Goal: Feedback & Contribution: Contribute content

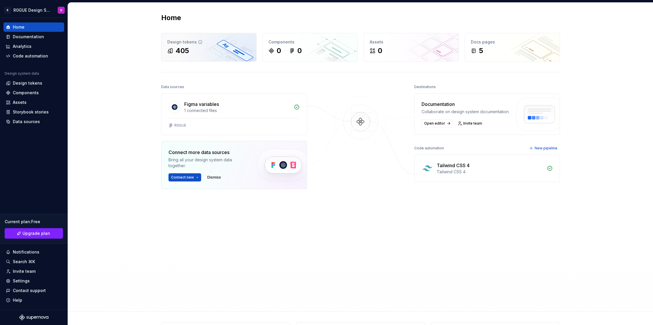
click at [185, 56] on div "Design tokens 405" at bounding box center [209, 47] width 95 height 28
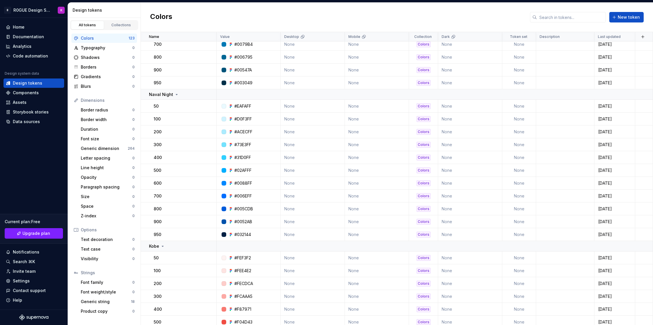
scroll to position [1452, 0]
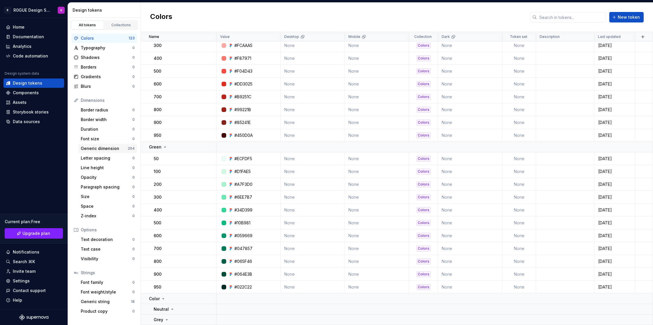
click at [101, 152] on div "Generic dimension 264" at bounding box center [107, 148] width 59 height 9
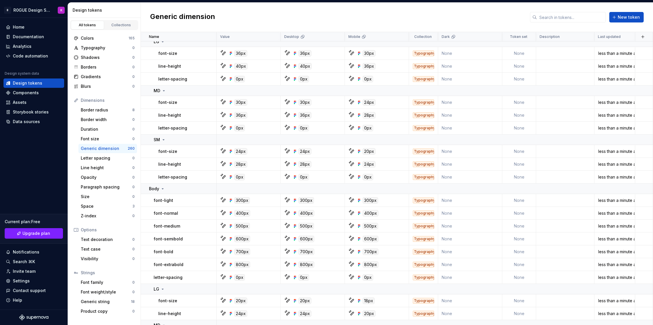
scroll to position [3356, 0]
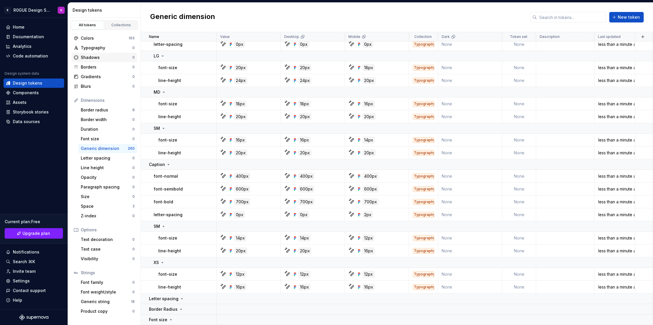
click at [102, 53] on div "Shadows 0" at bounding box center [104, 57] width 66 height 9
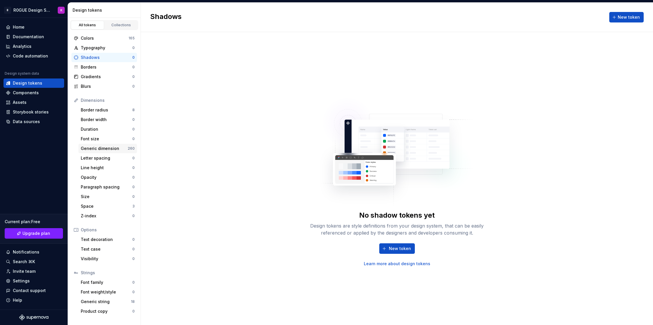
click at [120, 147] on div "Generic dimension" at bounding box center [104, 148] width 47 height 6
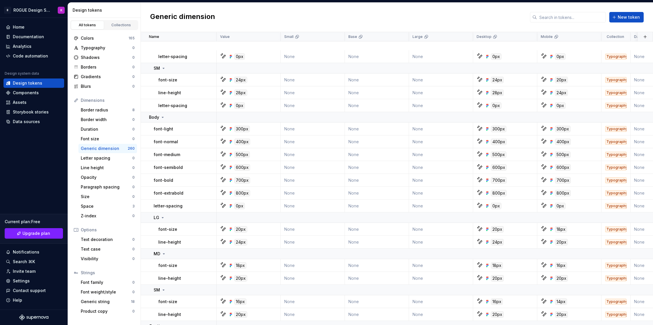
scroll to position [3356, 0]
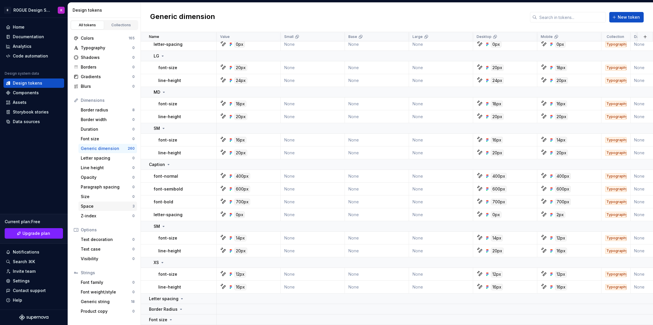
click at [108, 204] on div "Space" at bounding box center [107, 206] width 52 height 6
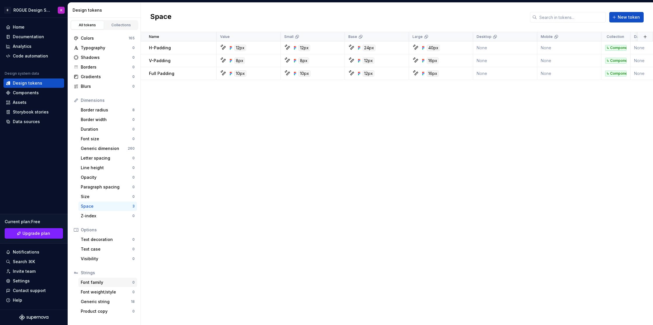
click at [101, 283] on div "Font family" at bounding box center [107, 282] width 52 height 6
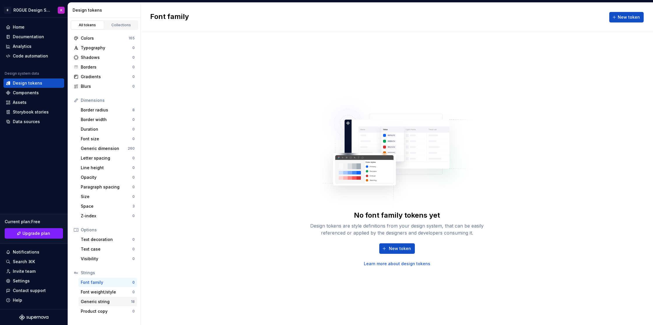
click at [96, 300] on div "Generic string" at bounding box center [106, 302] width 50 height 6
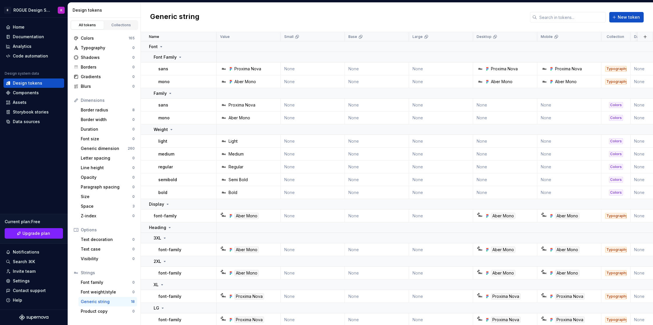
scroll to position [126, 0]
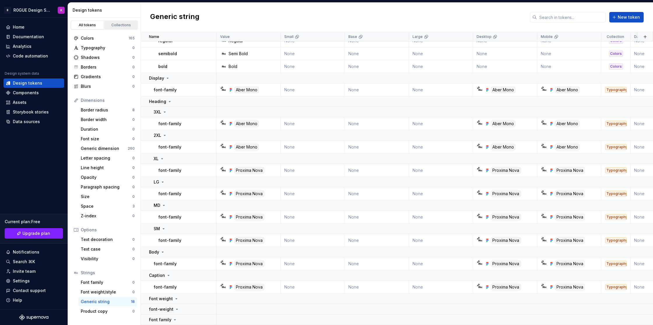
click at [117, 24] on div "Collections" at bounding box center [121, 25] width 29 height 5
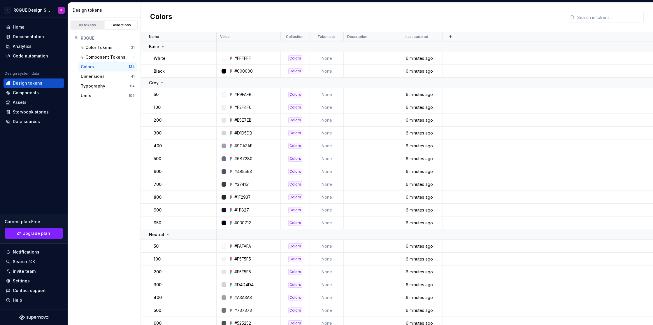
click at [90, 23] on div "All tokens" at bounding box center [87, 25] width 29 height 5
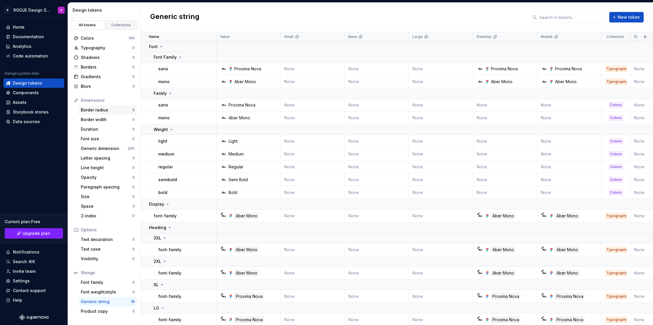
click at [106, 108] on div "Border radius" at bounding box center [107, 110] width 52 height 6
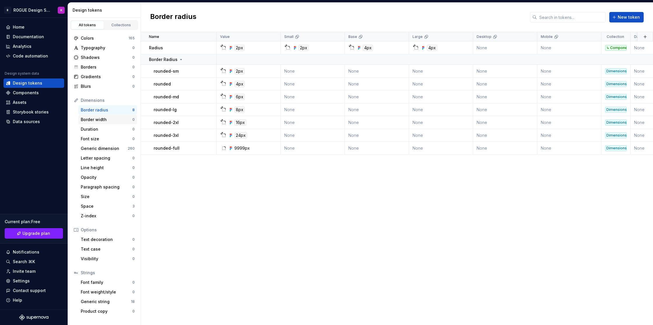
click at [104, 123] on div "Border width 0" at bounding box center [107, 119] width 59 height 9
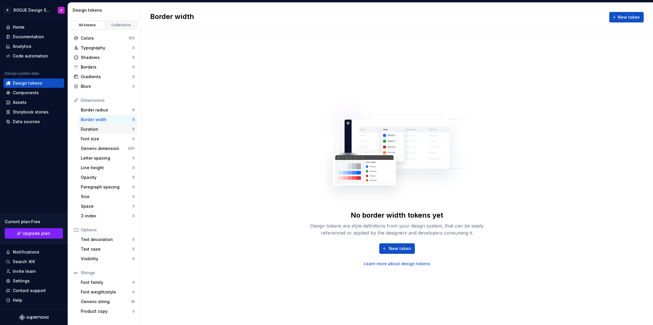
click at [104, 127] on div "Duration" at bounding box center [107, 129] width 52 height 6
click at [108, 141] on div "Font size" at bounding box center [107, 139] width 52 height 6
click at [111, 59] on div "Shadows" at bounding box center [107, 58] width 52 height 6
click at [382, 263] on link "Learn more about design tokens" at bounding box center [397, 264] width 66 height 6
click at [106, 36] on div "Colors" at bounding box center [105, 38] width 48 height 6
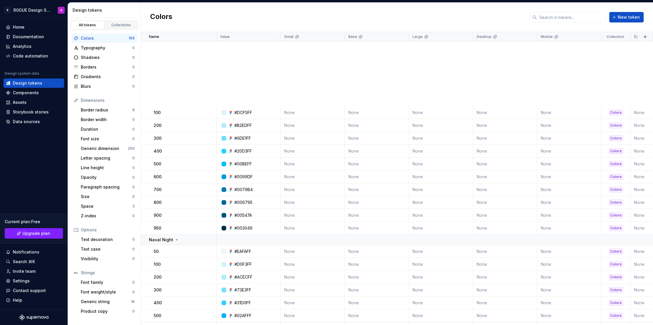
scroll to position [1308, 0]
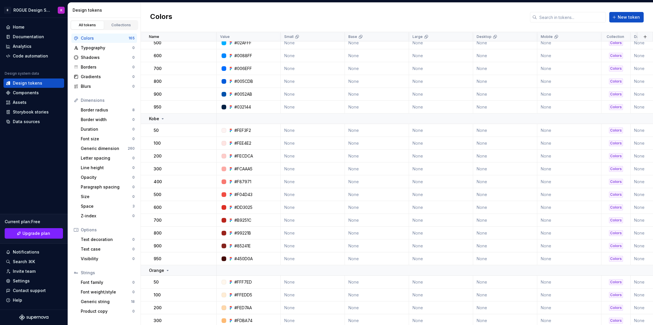
click at [106, 42] on div "Colors 165" at bounding box center [104, 38] width 66 height 9
click at [108, 48] on div "Typography" at bounding box center [107, 48] width 52 height 6
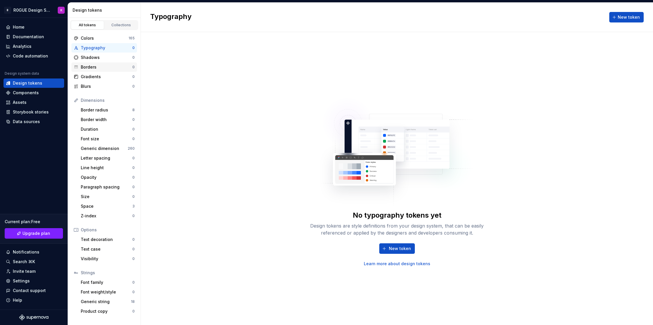
click at [103, 63] on div "Borders 0" at bounding box center [104, 66] width 66 height 9
click at [105, 57] on div "Shadows" at bounding box center [107, 58] width 52 height 6
click at [102, 87] on div "Blurs" at bounding box center [107, 86] width 52 height 6
click at [98, 56] on div "Shadows" at bounding box center [107, 58] width 52 height 6
click at [406, 251] on button "New token" at bounding box center [397, 248] width 36 height 10
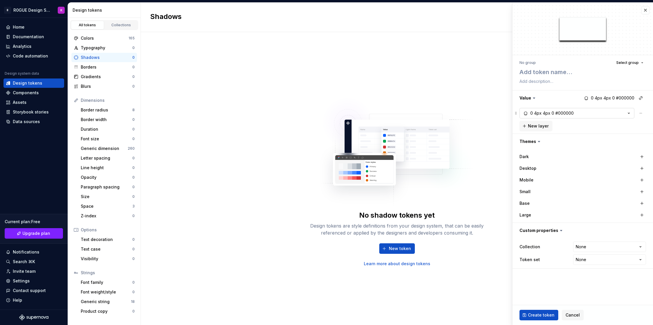
click at [629, 114] on icon "button" at bounding box center [629, 113] width 6 height 6
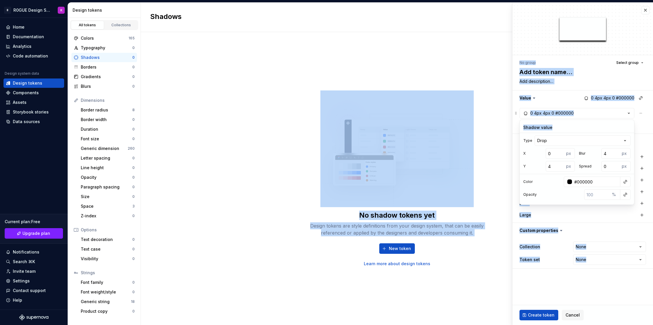
drag, startPoint x: 605, startPoint y: 128, endPoint x: 501, endPoint y: 118, distance: 104.5
click at [501, 118] on body "B R0GUE Design System K Home Documentation Analytics Code automation Design sys…" at bounding box center [326, 162] width 653 height 325
click at [572, 100] on button "button" at bounding box center [583, 97] width 141 height 15
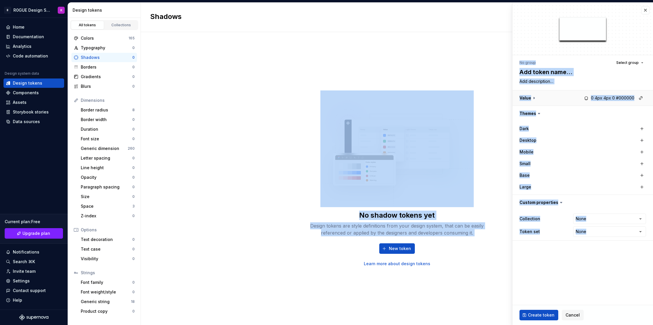
click at [555, 103] on button "button" at bounding box center [583, 97] width 141 height 15
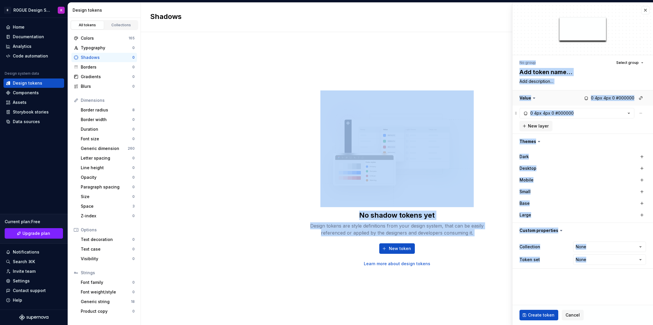
type textarea "*"
click at [628, 111] on icon "button" at bounding box center [629, 113] width 6 height 6
type textarea "*"
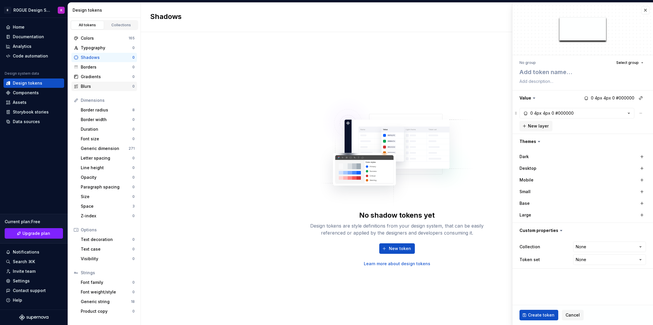
click at [110, 83] on div "Blurs 0" at bounding box center [104, 86] width 66 height 9
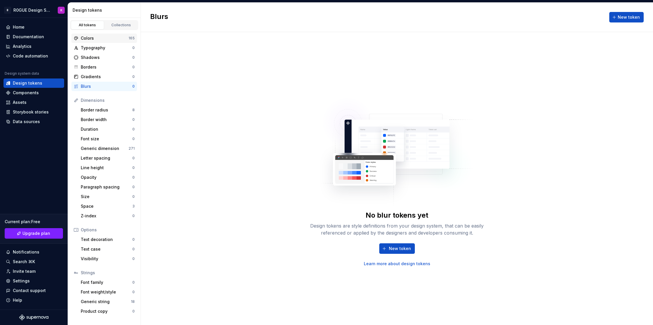
click at [115, 39] on div "Colors" at bounding box center [105, 38] width 48 height 6
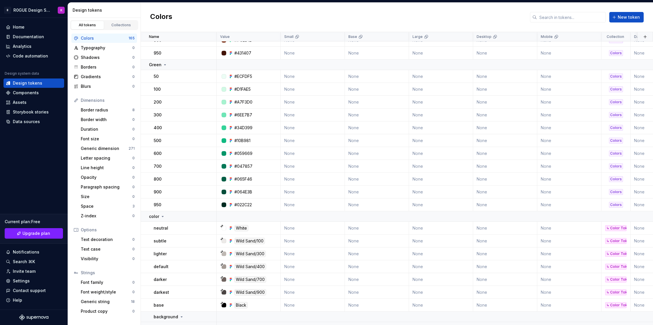
scroll to position [2106, 0]
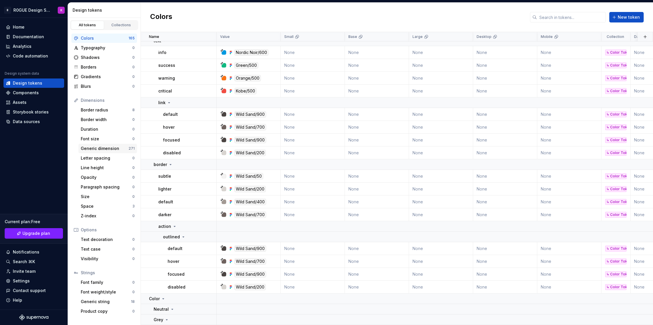
click at [111, 150] on div "Generic dimension" at bounding box center [105, 148] width 48 height 6
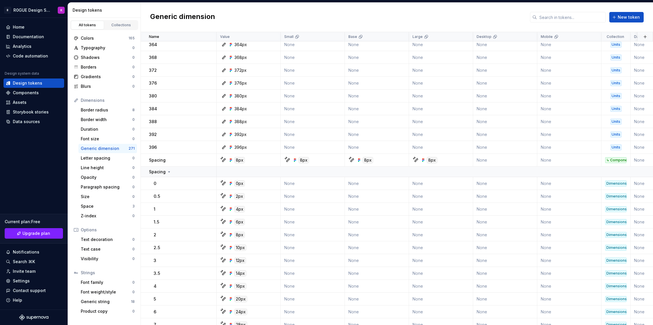
scroll to position [1177, 0]
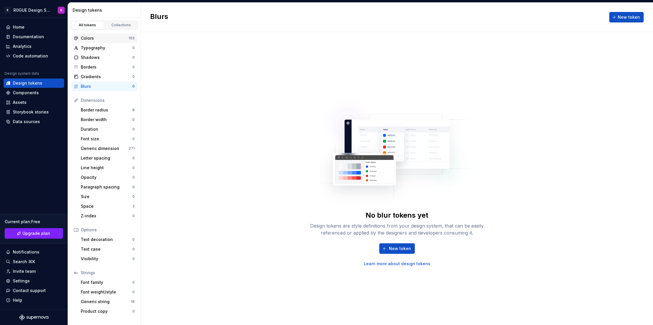
click at [98, 35] on div "Colors" at bounding box center [105, 38] width 48 height 6
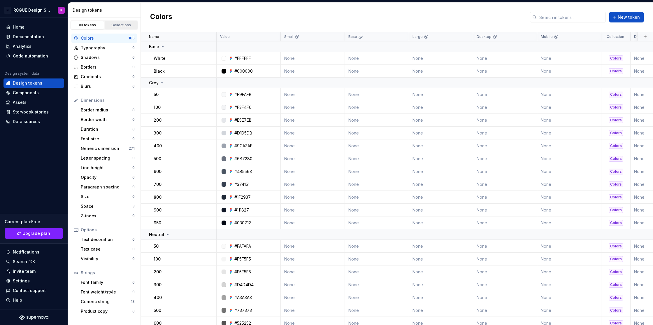
click at [116, 27] on link "Collections" at bounding box center [121, 25] width 33 height 9
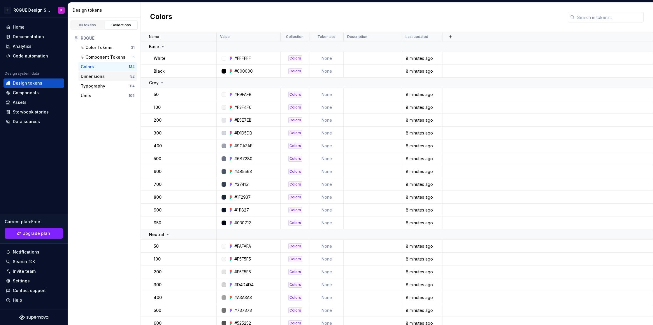
click at [102, 80] on div "Dimensions 52" at bounding box center [107, 76] width 59 height 9
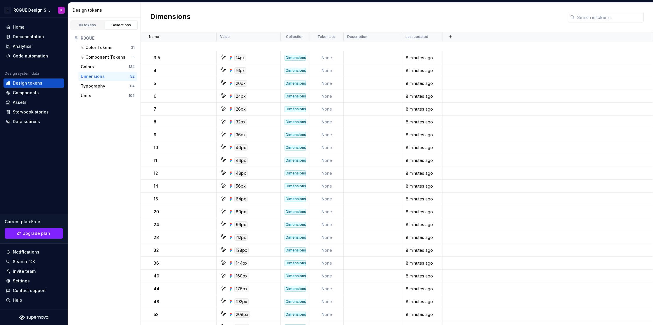
scroll to position [415, 0]
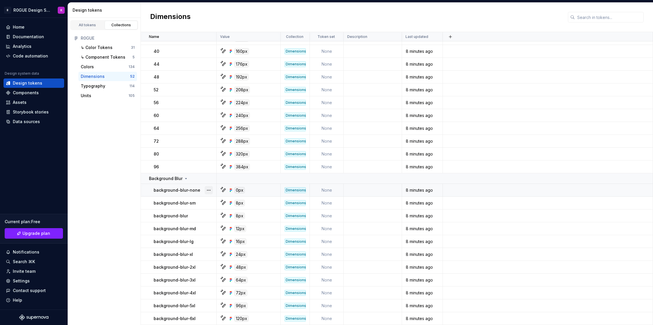
click at [211, 190] on button "button" at bounding box center [209, 190] width 8 height 8
click at [224, 203] on div "Open detail" at bounding box center [234, 202] width 38 height 6
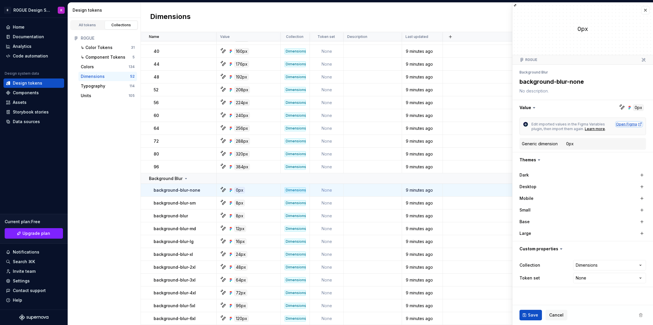
click at [630, 125] on div "Open Figma" at bounding box center [629, 124] width 26 height 5
click at [644, 9] on button "button" at bounding box center [645, 10] width 8 height 8
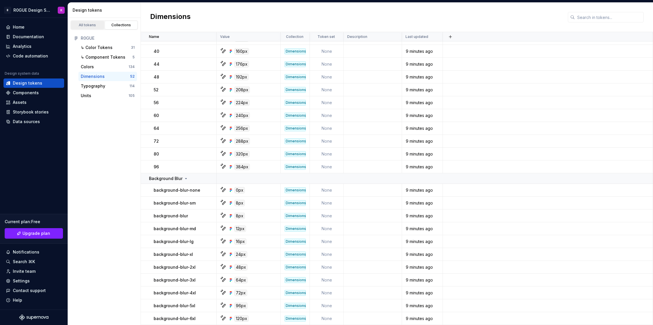
click at [91, 26] on div "All tokens" at bounding box center [87, 25] width 29 height 5
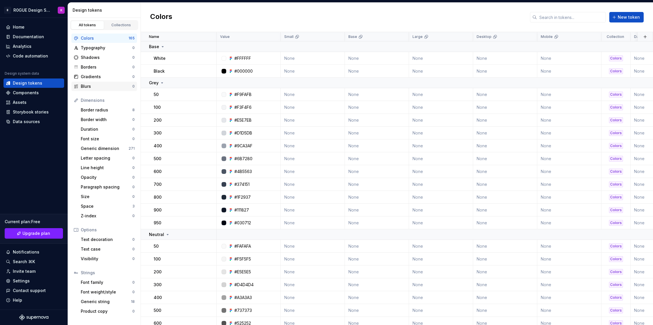
click at [92, 85] on div "Blurs" at bounding box center [107, 86] width 52 height 6
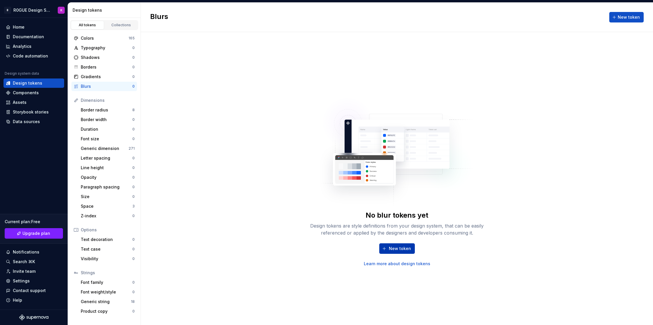
click at [405, 249] on span "New token" at bounding box center [400, 248] width 22 height 6
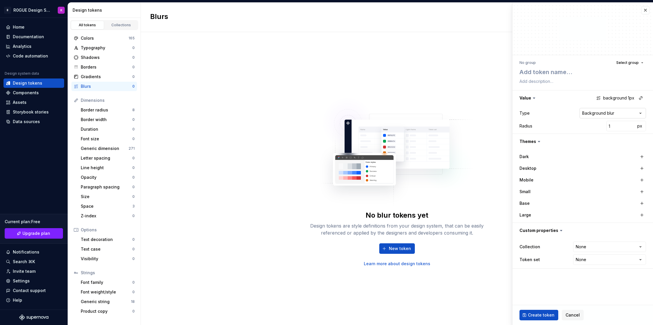
click at [613, 115] on html "**********" at bounding box center [326, 162] width 653 height 325
click at [556, 123] on html "**********" at bounding box center [326, 162] width 653 height 325
click at [630, 129] on input "1" at bounding box center [620, 126] width 29 height 10
click at [581, 129] on div "Radius 1 px" at bounding box center [583, 126] width 127 height 10
click at [527, 98] on button "button" at bounding box center [583, 97] width 141 height 15
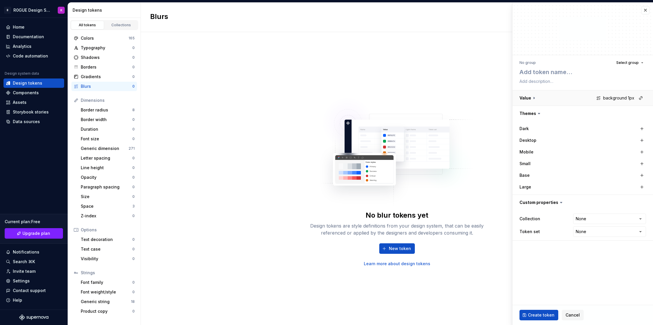
click at [527, 98] on button "button" at bounding box center [583, 97] width 141 height 15
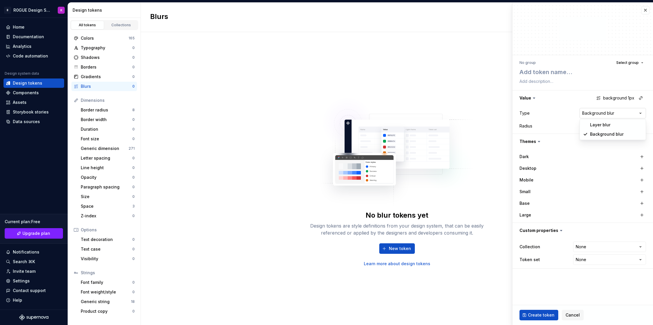
click at [624, 114] on html "**********" at bounding box center [326, 162] width 653 height 325
click at [548, 124] on html "**********" at bounding box center [326, 162] width 653 height 325
type textarea "*"
click at [573, 72] on textarea at bounding box center [581, 72] width 127 height 10
paste textarea "วิ่งผลัดยังไม่เริ่ม"
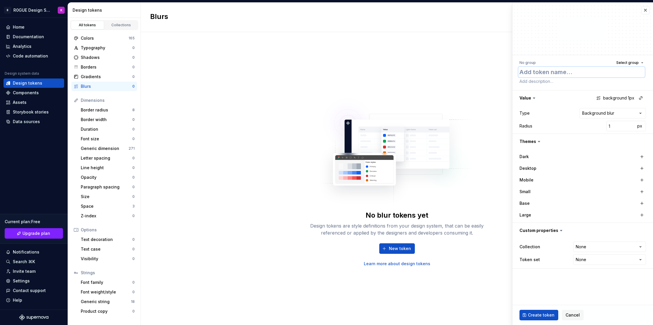
type textarea "วิ่งผลัดยังไม่เริ่ม"
type textarea "*"
type textarea "ิ"
type textarea "*"
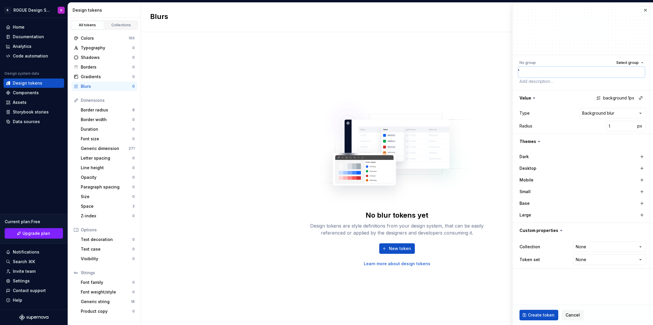
type textarea "ิฟ"
type textarea "*"
paste textarea "background-blur-none"
type textarea "background-blur-none"
type textarea "*"
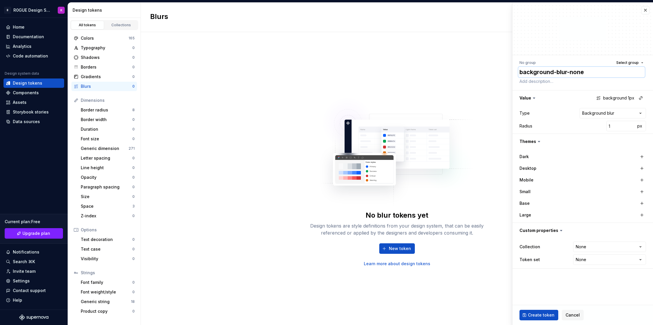
type textarea "background-blur-none"
click at [619, 127] on input "1" at bounding box center [620, 126] width 29 height 10
click at [610, 95] on button "button" at bounding box center [583, 97] width 141 height 15
click at [611, 96] on button "button" at bounding box center [583, 97] width 141 height 15
click at [639, 99] on button "button" at bounding box center [641, 98] width 8 height 8
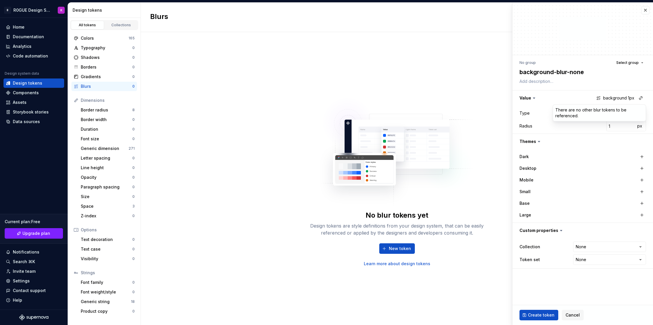
click at [574, 97] on html "**********" at bounding box center [326, 162] width 653 height 325
click at [617, 125] on input "1" at bounding box center [620, 126] width 29 height 10
type textarea "*"
type input "0"
click at [544, 314] on span "Create token" at bounding box center [541, 315] width 27 height 6
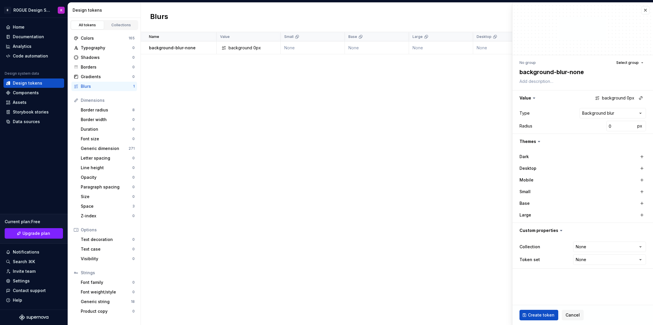
type textarea "*"
type input "1"
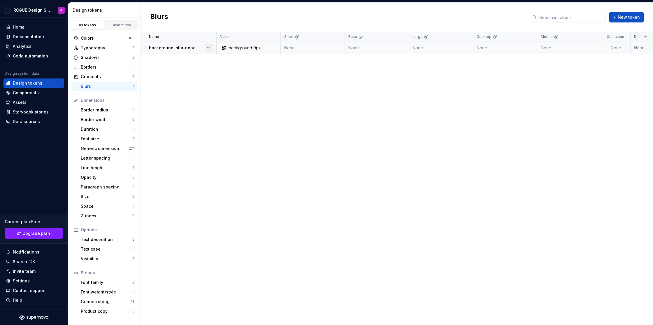
click at [210, 47] on button "button" at bounding box center [209, 48] width 8 height 8
click at [560, 127] on html "B R0GUE Design System K Home Documentation Analytics Code automation Design sys…" at bounding box center [326, 162] width 653 height 325
drag, startPoint x: 629, startPoint y: 18, endPoint x: 626, endPoint y: 19, distance: 3.3
click at [629, 18] on span "New token" at bounding box center [629, 17] width 22 height 6
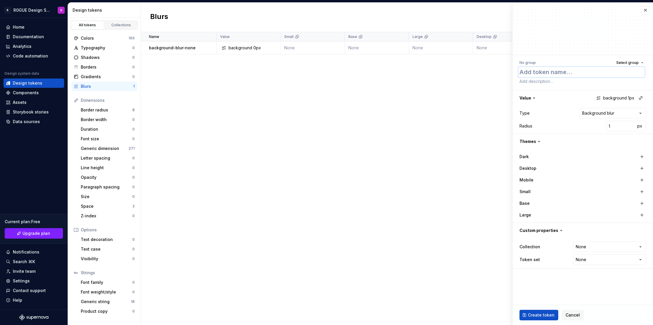
paste textarea "background-blur-sm"
type textarea "*"
type textarea "background-blur-sm"
click at [620, 123] on input "1" at bounding box center [620, 126] width 29 height 10
type textarea "*"
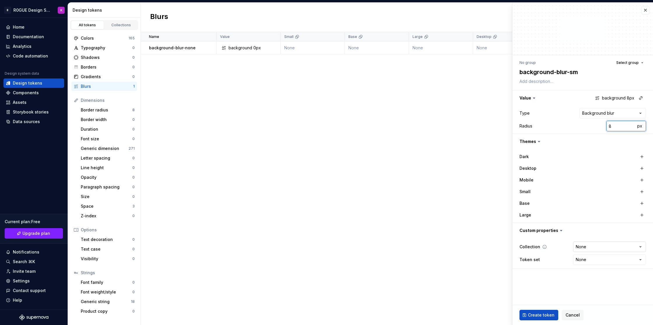
type input "8"
click at [606, 245] on html "**********" at bounding box center [326, 162] width 653 height 325
select select "**********"
type textarea "*"
click at [604, 259] on html "**********" at bounding box center [326, 162] width 653 height 325
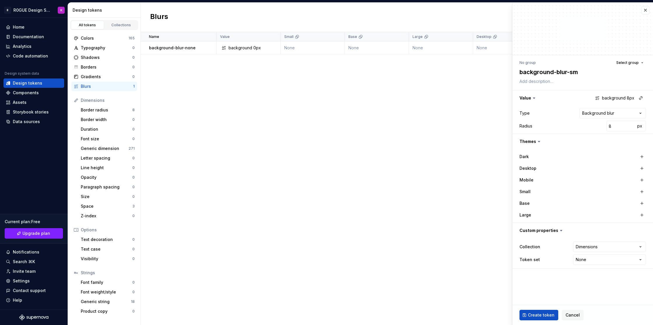
click at [547, 280] on html "**********" at bounding box center [326, 162] width 653 height 325
click at [613, 123] on input "8" at bounding box center [620, 126] width 29 height 10
type textarea "*"
type input "4"
type textarea "*"
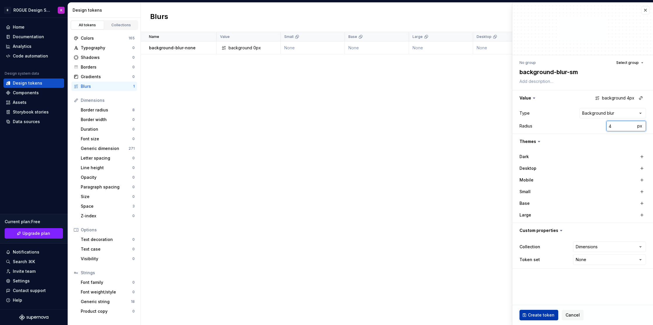
type input "4"
click at [540, 316] on span "Create token" at bounding box center [541, 315] width 27 height 6
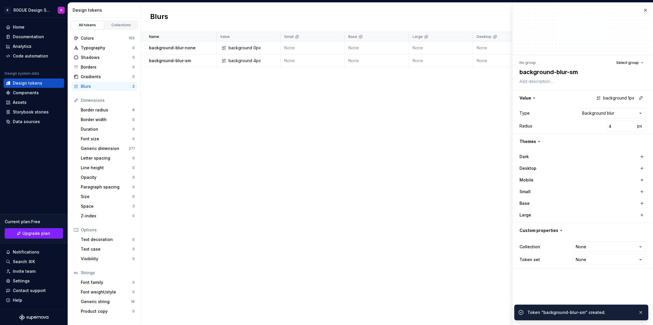
type textarea "*"
type input "1"
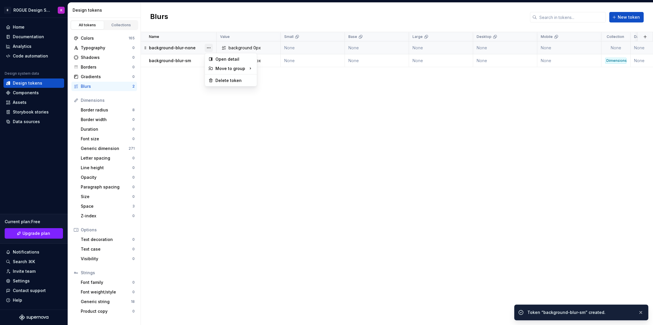
click at [208, 48] on button "button" at bounding box center [209, 48] width 8 height 8
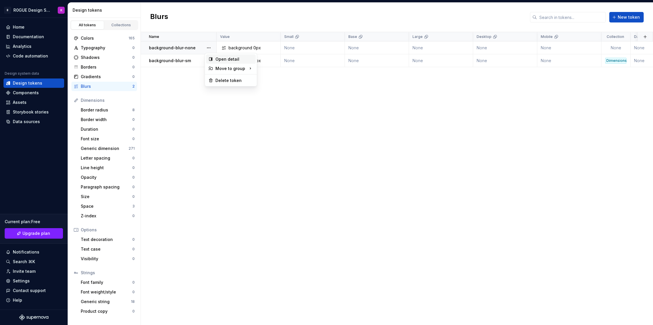
click at [215, 58] on div "Open detail" at bounding box center [231, 59] width 50 height 9
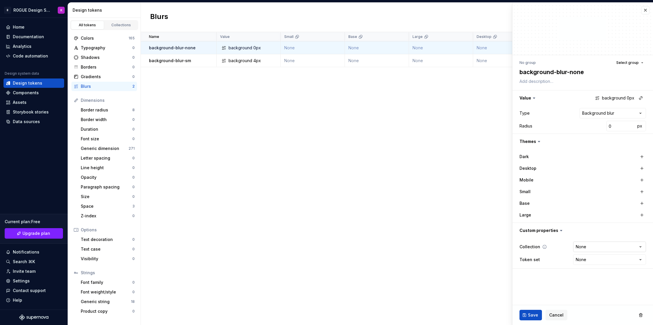
type textarea "*"
click at [597, 251] on html "B R0GUE Design System K Home Documentation Analytics Code automation Design sys…" at bounding box center [326, 162] width 653 height 325
select select "**********"
click at [528, 313] on span "Save" at bounding box center [533, 315] width 10 height 6
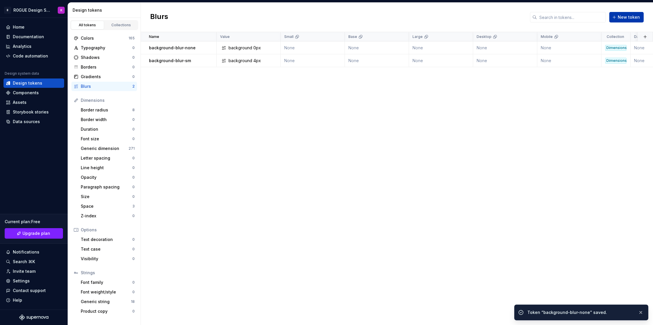
click at [633, 18] on span "New token" at bounding box center [629, 17] width 22 height 6
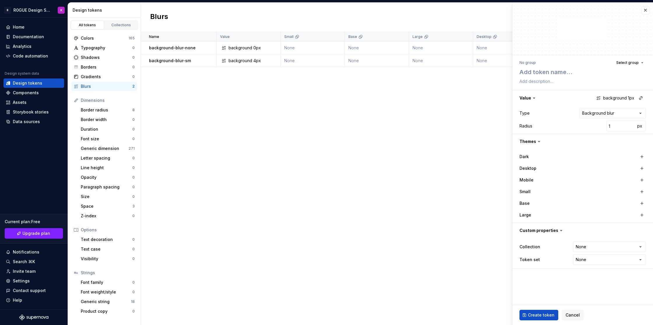
type textarea "*"
paste textarea "background-blur"
type textarea "background-blur"
type textarea "*"
type textarea "background-blur"
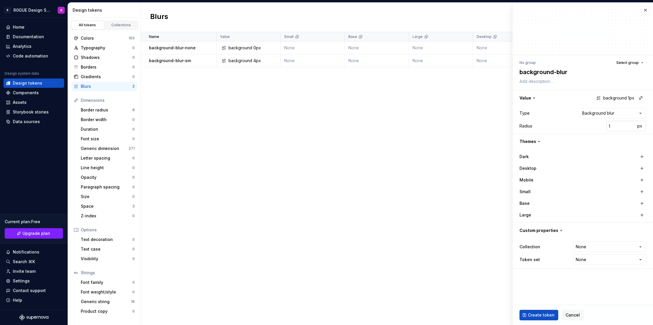
click at [623, 127] on input "1" at bounding box center [620, 126] width 29 height 10
type textarea "*"
type input "8"
click at [591, 250] on html "B R0GUE Design System K Home Documentation Analytics Code automation Design sys…" at bounding box center [326, 162] width 653 height 325
select select "**********"
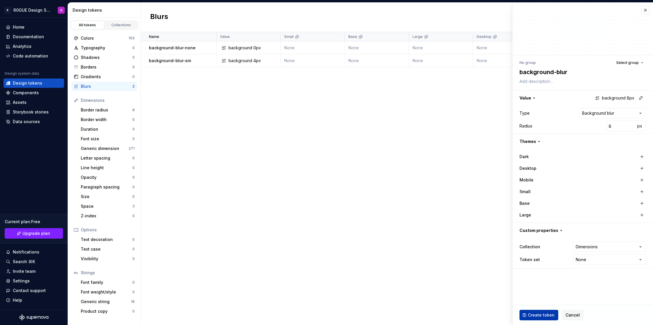
click at [546, 314] on span "Create token" at bounding box center [541, 315] width 27 height 6
type textarea "*"
type input "1"
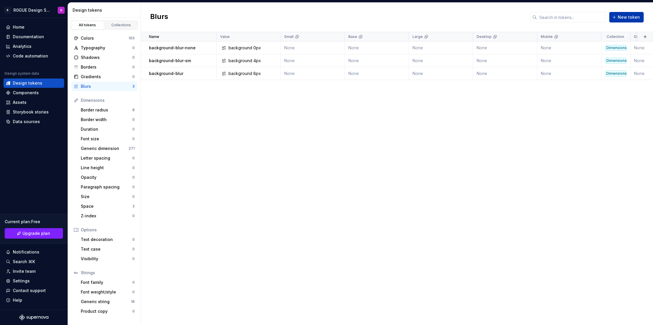
click at [624, 21] on button "New token" at bounding box center [626, 17] width 34 height 10
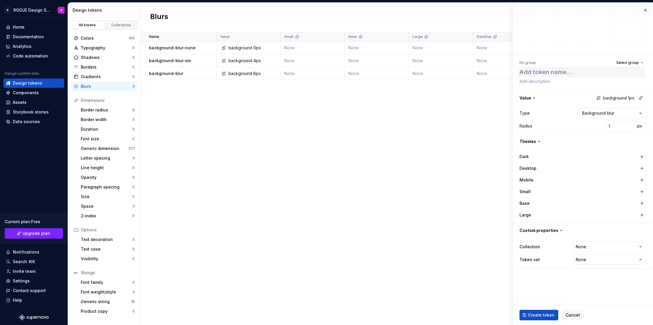
type textarea "*"
type textarea "background-blur-md"
click at [617, 126] on input "1" at bounding box center [620, 126] width 29 height 10
type textarea "*"
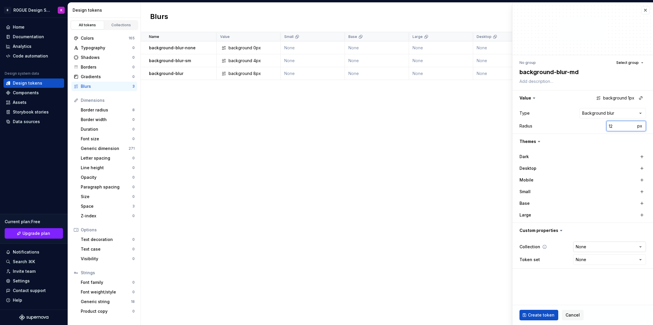
type input "12"
click at [592, 245] on html "B R0GUE Design System K Home Documentation Analytics Code automation Design sys…" at bounding box center [326, 162] width 653 height 325
select select "**********"
click at [539, 315] on span "Create token" at bounding box center [541, 315] width 27 height 6
type textarea "*"
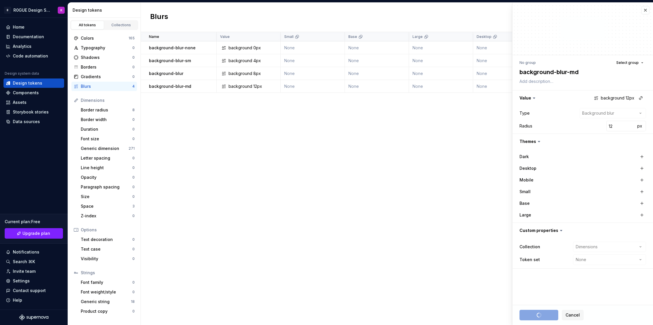
type input "1"
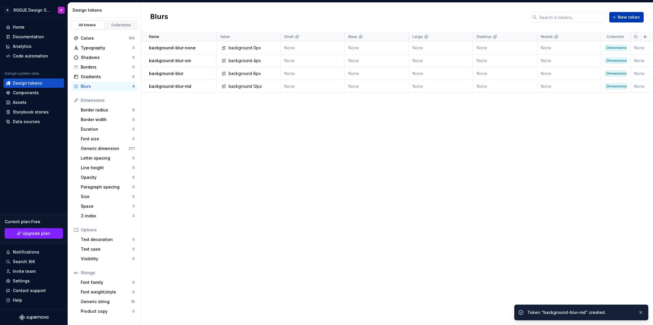
click at [631, 16] on span "New token" at bounding box center [629, 17] width 22 height 6
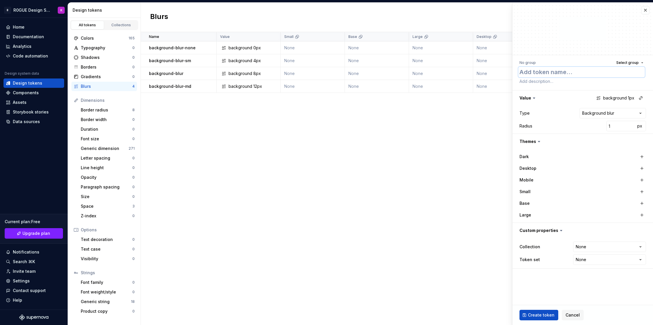
paste textarea "background-blur-lg"
type textarea "*"
type textarea "background-blur-lg"
click at [615, 128] on input "1" at bounding box center [620, 126] width 29 height 10
type textarea "*"
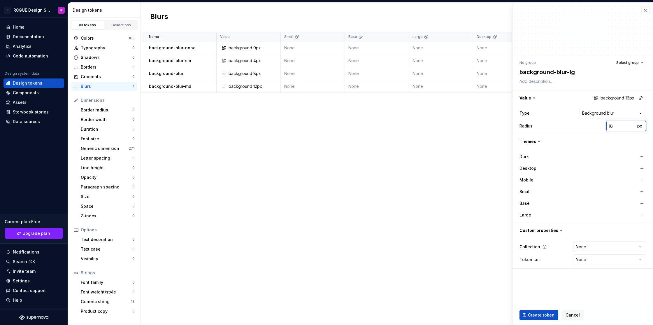
type input "16"
click at [590, 245] on html "B R0GUE Design System K Home Documentation Analytics Code automation Design sys…" at bounding box center [326, 162] width 653 height 325
select select "**********"
click at [549, 313] on span "Create token" at bounding box center [541, 315] width 27 height 6
type textarea "*"
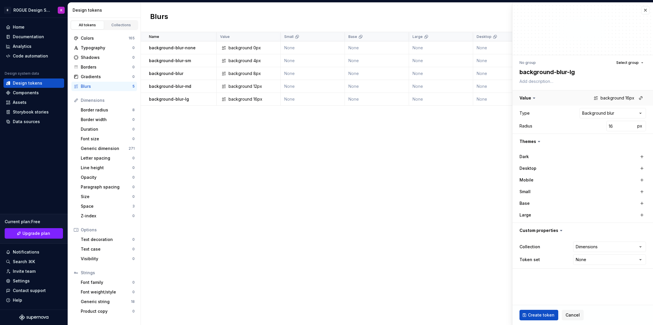
type input "1"
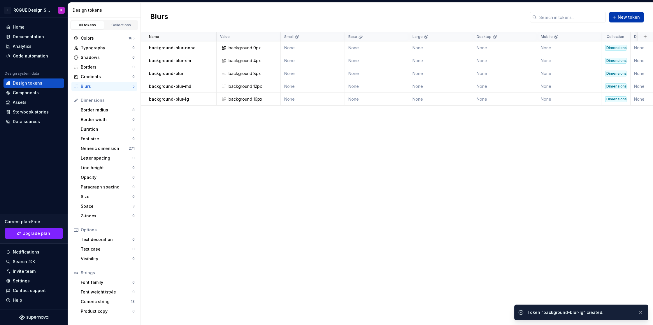
click at [630, 19] on span "New token" at bounding box center [629, 17] width 22 height 6
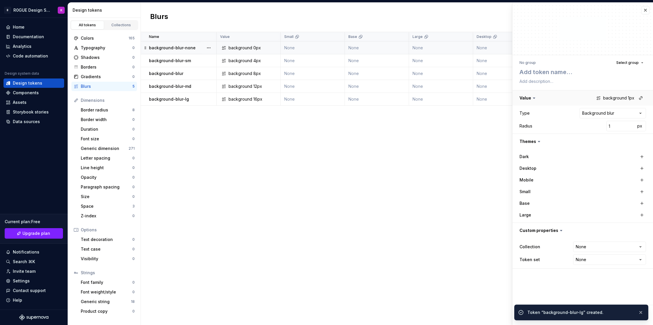
type textarea "*"
type textarea "background-blur-xl"
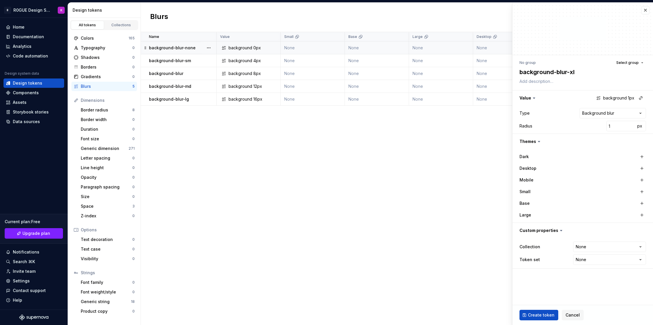
type textarea "*"
type textarea "background-blur-xl"
click at [616, 124] on input "1" at bounding box center [620, 126] width 29 height 10
type textarea "*"
type input "2"
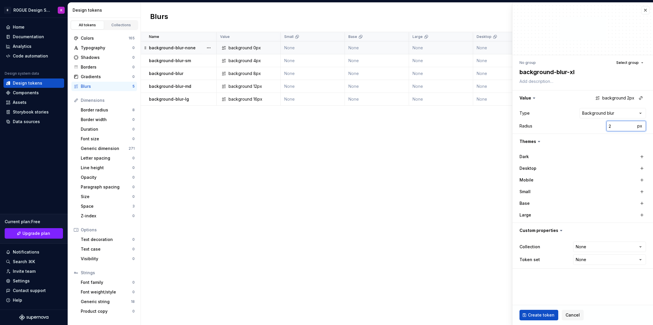
type textarea "*"
type input "24"
click at [599, 245] on html "B R0GUE Design System K Home Documentation Analytics Code automation Design sys…" at bounding box center [326, 162] width 653 height 325
select select "**********"
drag, startPoint x: 592, startPoint y: 276, endPoint x: 544, endPoint y: 317, distance: 62.5
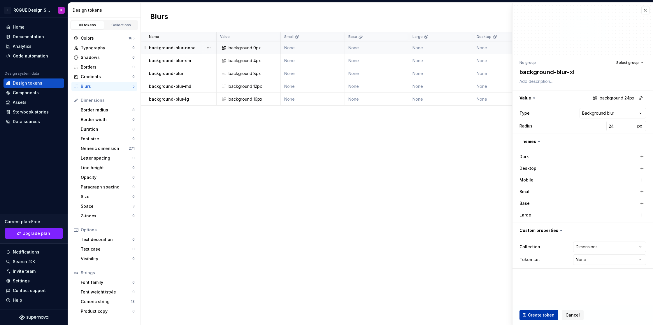
click at [543, 316] on span "Create token" at bounding box center [541, 315] width 27 height 6
type textarea "*"
type input "1"
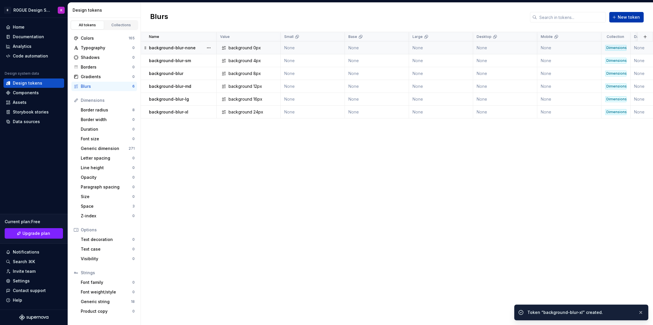
click at [631, 20] on button "New token" at bounding box center [626, 17] width 34 height 10
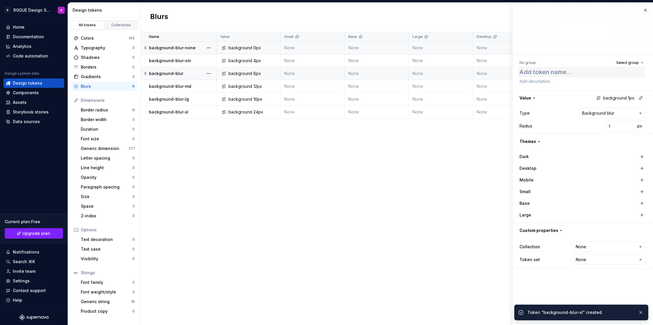
type textarea "*"
type textarea "background-blur-2xl"
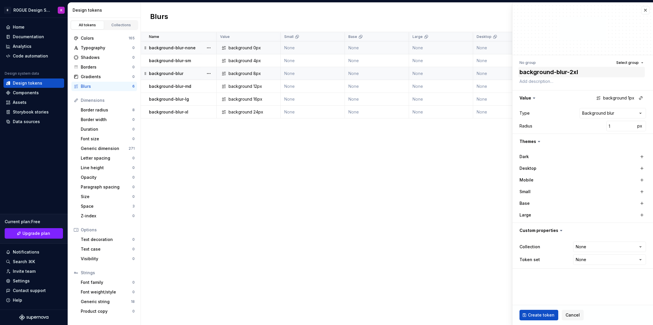
type textarea "*"
type textarea "background-blur-2xl"
click at [615, 126] on input "1" at bounding box center [620, 126] width 29 height 10
type textarea "*"
type input "4"
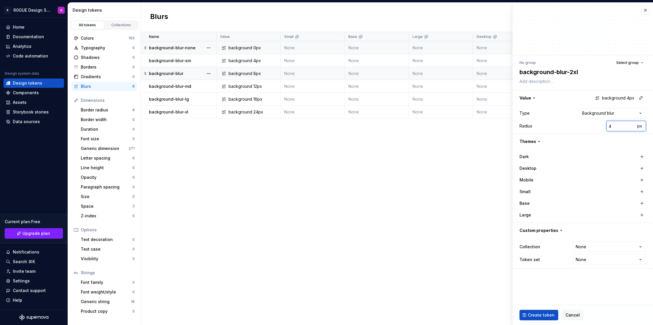
type textarea "*"
type input "48"
click at [544, 315] on span "Create token" at bounding box center [541, 315] width 27 height 6
type textarea "*"
type input "1"
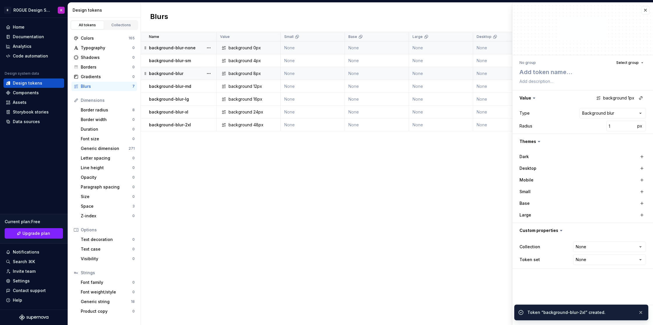
click at [456, 162] on div "Name Value Small Base Large Desktop Mobile Collection Dark Token set Descriptio…" at bounding box center [397, 178] width 512 height 293
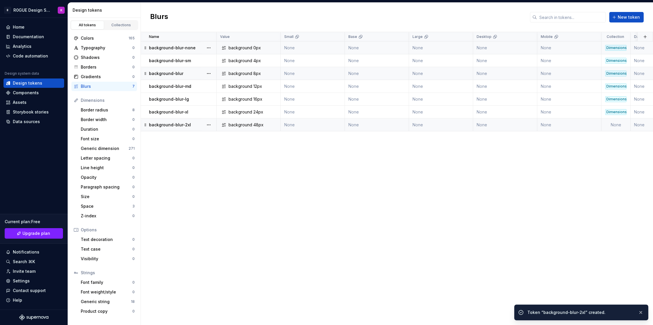
click at [617, 125] on td "None" at bounding box center [615, 124] width 29 height 13
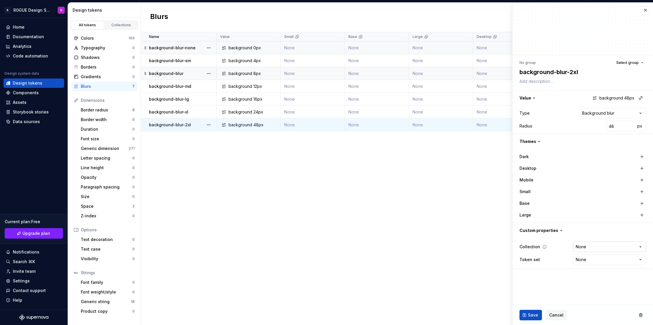
type textarea "*"
click at [613, 244] on html "B R0GUE Design System K Home Documentation Analytics Code automation Design sys…" at bounding box center [326, 162] width 653 height 325
select select "**********"
drag, startPoint x: 604, startPoint y: 278, endPoint x: 578, endPoint y: 300, distance: 33.9
click at [529, 312] on span "Save" at bounding box center [533, 315] width 10 height 6
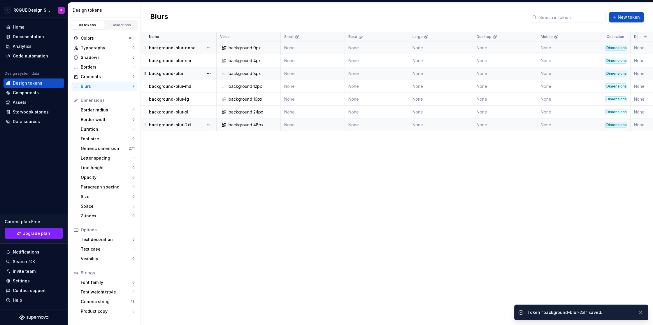
click at [225, 47] on icon at bounding box center [224, 47] width 5 height 5
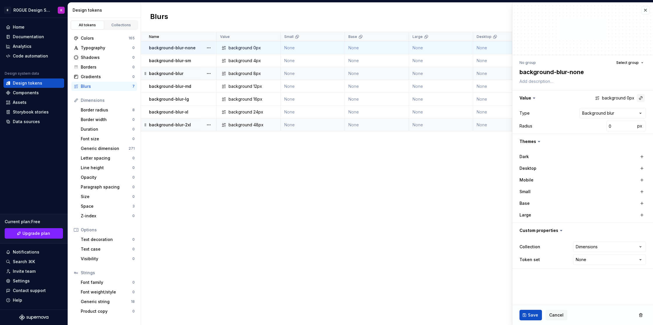
click at [640, 98] on button "button" at bounding box center [641, 98] width 8 height 8
click at [580, 99] on html "B R0GUE Design System K Home Documentation Analytics Code automation Design sys…" at bounding box center [326, 162] width 653 height 325
click at [471, 218] on div "Name Value Small Base Large Desktop Mobile Collection Dark Token set Descriptio…" at bounding box center [397, 178] width 512 height 293
click at [528, 318] on button "Save" at bounding box center [531, 315] width 22 height 10
click at [442, 191] on div "Name Value Small Base Large Desktop Mobile Collection Dark Token set Descriptio…" at bounding box center [397, 178] width 512 height 293
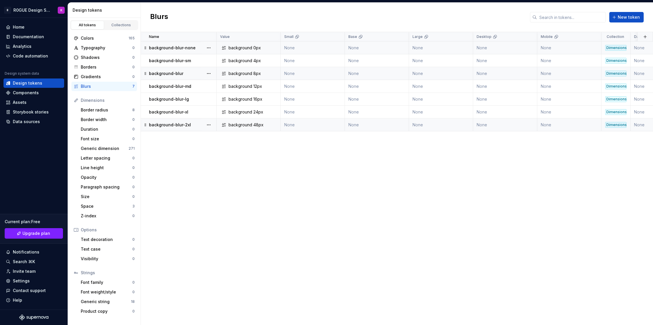
click at [630, 24] on div "Blurs New token" at bounding box center [397, 17] width 512 height 29
click at [631, 20] on span "New token" at bounding box center [629, 17] width 22 height 6
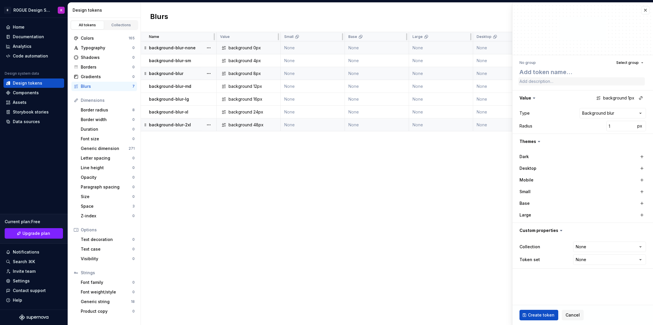
type textarea "*"
type textarea "background-blur-3xl"
click at [618, 126] on input "1" at bounding box center [620, 126] width 29 height 10
type textarea "*"
type input "6"
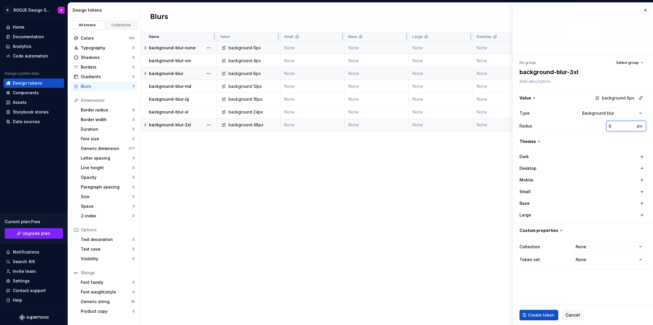
type textarea "*"
type input "64"
click at [540, 313] on span "Create token" at bounding box center [541, 315] width 27 height 6
type textarea "*"
type input "1"
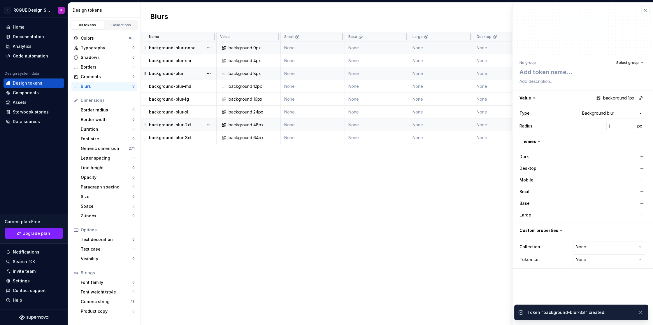
click at [397, 241] on div "Name Value Small Base Large Desktop Mobile Collection Dark Token set Descriptio…" at bounding box center [397, 178] width 512 height 293
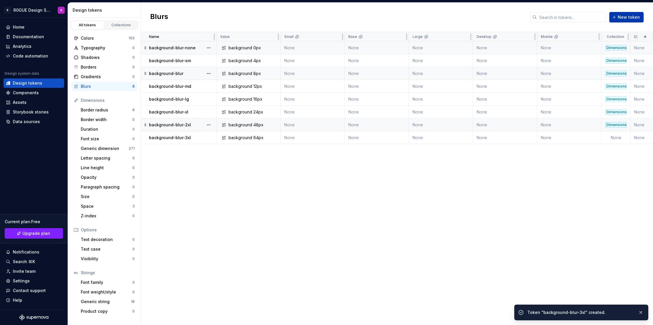
click at [631, 20] on button "New token" at bounding box center [626, 17] width 34 height 10
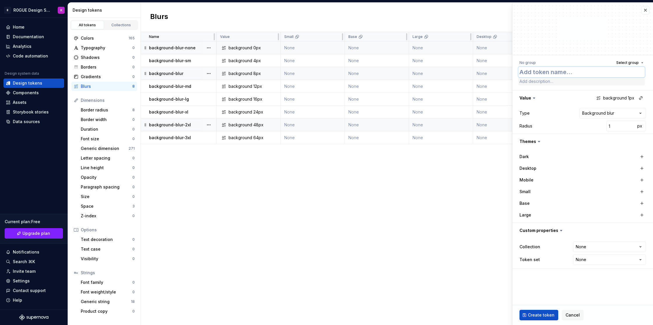
paste textarea "background-blur-4xl"
type textarea "*"
type textarea "background-blur-4xl"
click at [619, 129] on input "1" at bounding box center [620, 126] width 29 height 10
type textarea "*"
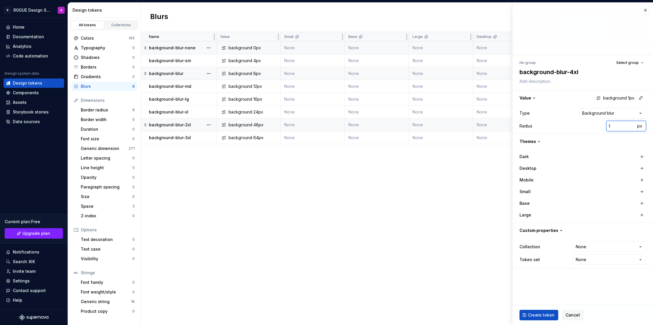
type input "7"
type textarea "*"
type input "72"
click at [613, 247] on html "B R0GUE Design System K Home Documentation Analytics Code automation Design sys…" at bounding box center [326, 162] width 653 height 325
select select "**********"
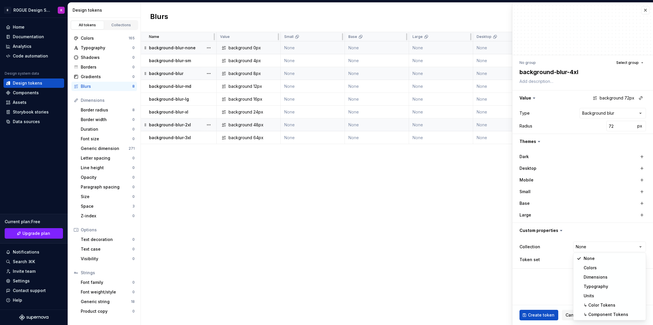
drag, startPoint x: 603, startPoint y: 276, endPoint x: 578, endPoint y: 306, distance: 39.2
click at [544, 316] on span "Create token" at bounding box center [541, 315] width 27 height 6
type textarea "*"
type input "1"
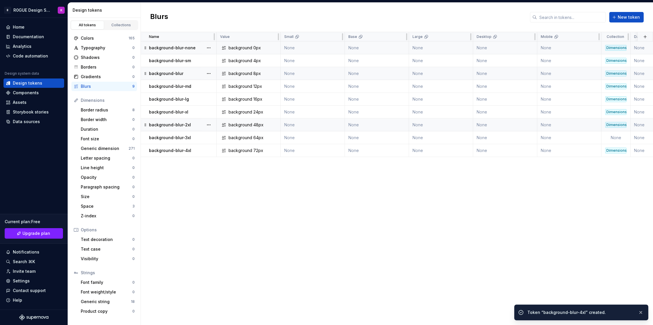
click at [447, 177] on div "Name Value Small Base Large Desktop Mobile Collection Dark Token set Descriptio…" at bounding box center [397, 178] width 512 height 293
click at [612, 137] on td "None" at bounding box center [615, 137] width 29 height 13
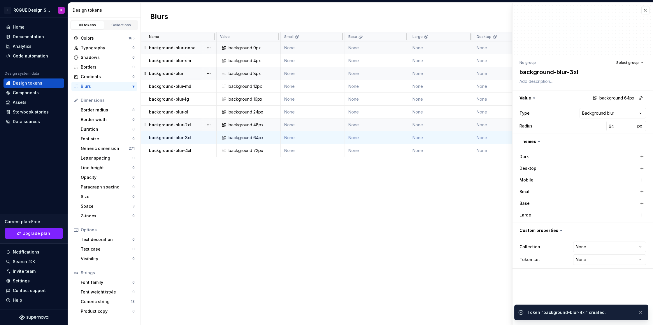
click at [594, 248] on html "B R0GUE Design System K Home Documentation Analytics Code automation Design sys…" at bounding box center [326, 162] width 653 height 325
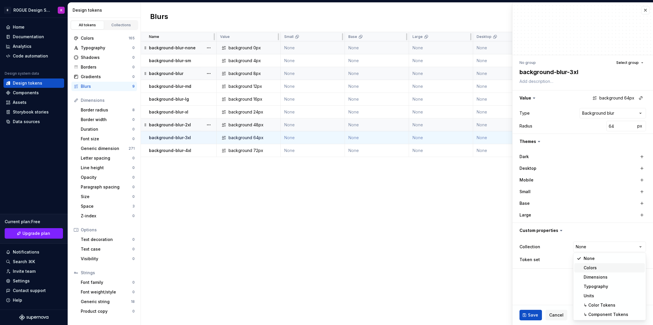
type textarea "*"
select select "**********"
click at [530, 316] on span "Save" at bounding box center [533, 315] width 10 height 6
click at [373, 189] on div "Name Value Small Base Large Desktop Mobile Collection Dark Token set Descriptio…" at bounding box center [397, 178] width 512 height 293
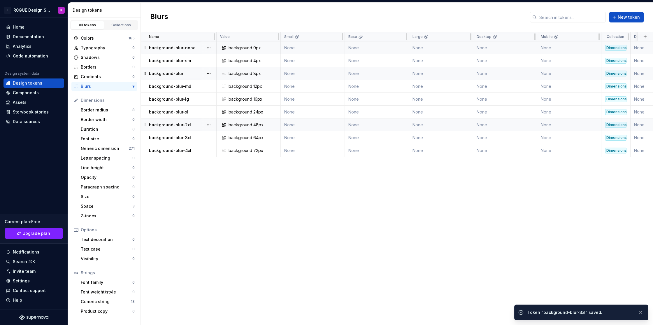
click at [440, 193] on div "Name Value Small Base Large Desktop Mobile Collection Dark Token set Descriptio…" at bounding box center [397, 178] width 512 height 293
click at [629, 18] on span "New token" at bounding box center [629, 17] width 22 height 6
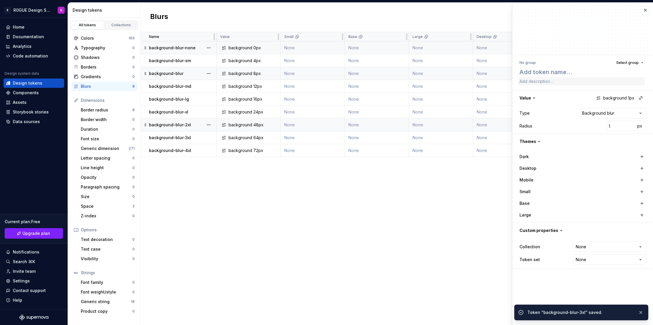
type textarea "*"
type textarea "background-blur-5xl"
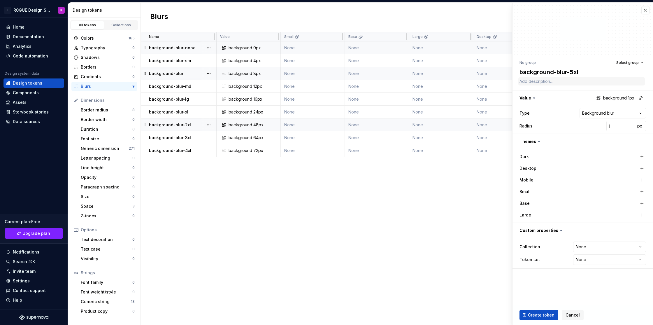
type textarea "*"
type textarea "background-blur-5xl"
click at [596, 248] on html "B R0GUE Design System K Home Documentation Analytics Code automation Design sys…" at bounding box center [326, 162] width 653 height 325
select select "**********"
click at [616, 124] on input "1" at bounding box center [620, 126] width 29 height 10
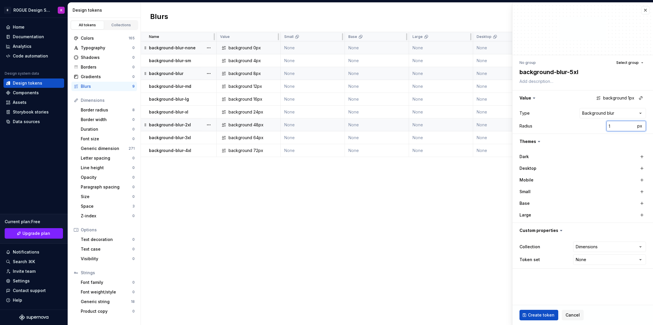
type textarea "*"
type input "9"
type textarea "*"
type input "96"
click at [534, 311] on button "Create token" at bounding box center [539, 315] width 39 height 10
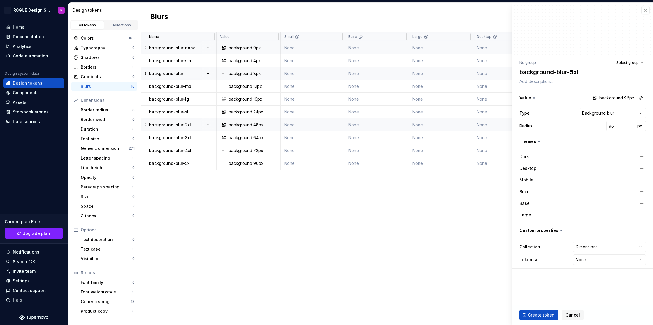
type textarea "*"
type input "1"
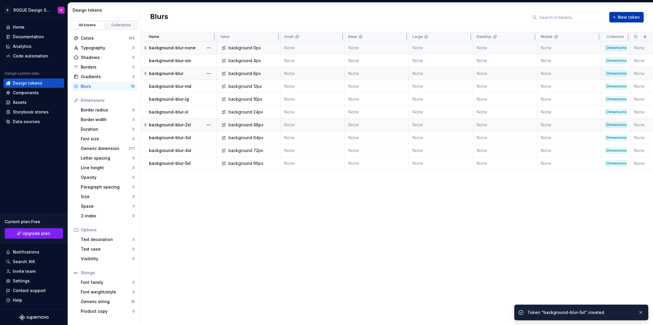
click at [631, 16] on span "New token" at bounding box center [629, 17] width 22 height 6
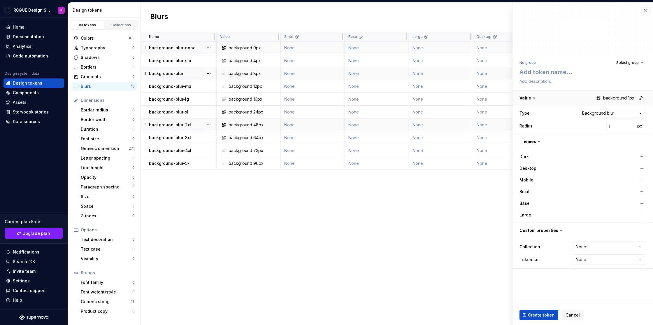
type textarea "*"
type textarea "background-blur-6xl"
click at [609, 245] on html "B R0GUE Design System K Home Documentation Analytics Code automation Design sys…" at bounding box center [326, 162] width 653 height 325
select select "**********"
type textarea "*"
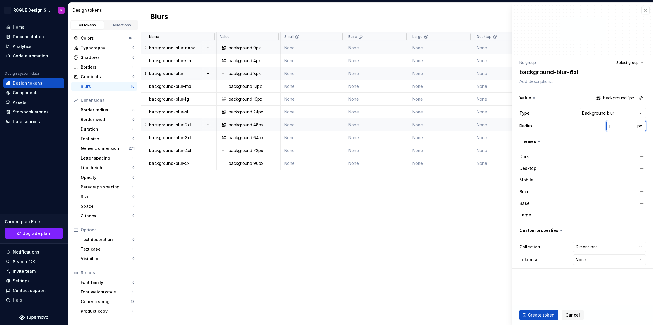
click at [617, 126] on input "1" at bounding box center [620, 126] width 29 height 10
type textarea "*"
type input "12"
type textarea "*"
type input "120"
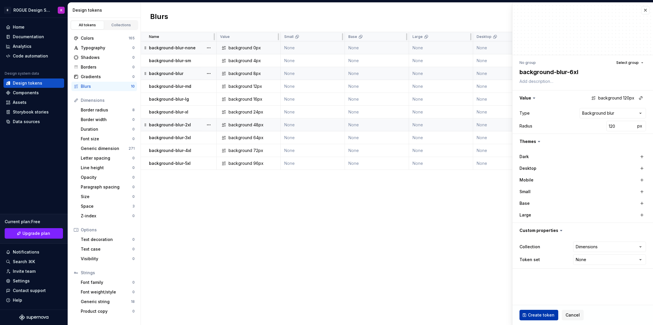
click at [541, 315] on span "Create token" at bounding box center [541, 315] width 27 height 6
click at [404, 262] on div "Name Value Small Base Large Desktop Mobile Collection Dark Token set Descriptio…" at bounding box center [397, 178] width 512 height 293
type textarea "*"
type input "1"
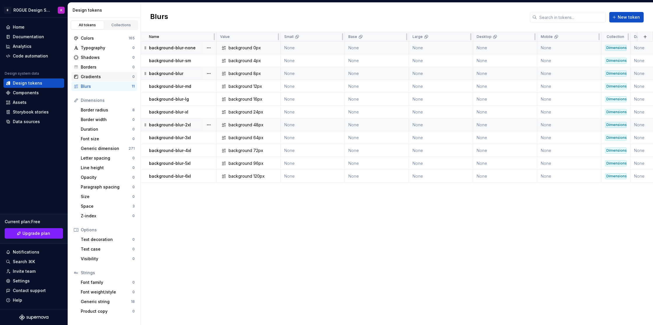
click at [111, 77] on div "Gradients" at bounding box center [107, 77] width 52 height 6
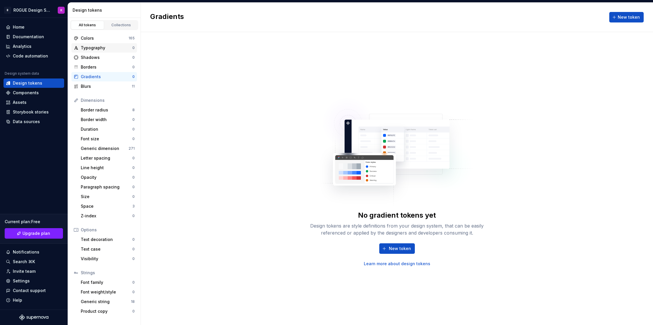
click at [110, 50] on div "Typography" at bounding box center [107, 48] width 52 height 6
click at [106, 58] on div "Shadows" at bounding box center [107, 58] width 52 height 6
click at [110, 147] on div "Generic dimension" at bounding box center [105, 148] width 48 height 6
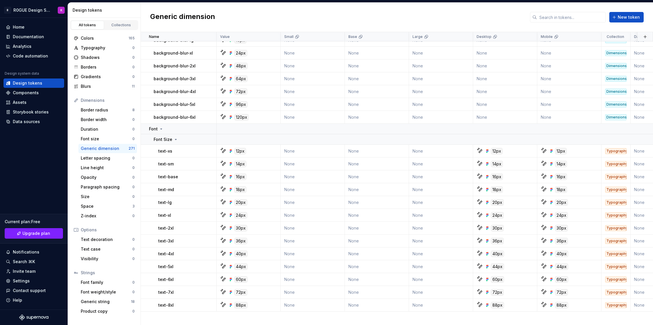
scroll to position [1713, 0]
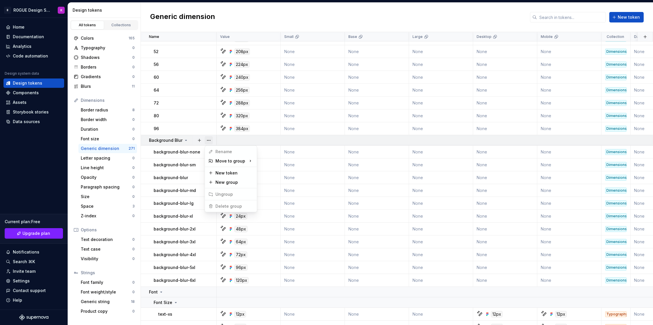
click at [209, 141] on button "button" at bounding box center [209, 140] width 8 height 8
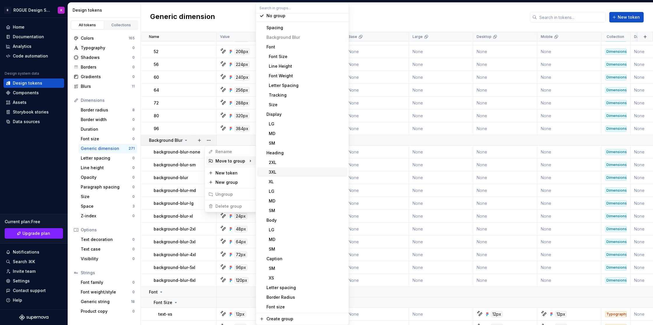
scroll to position [0, 0]
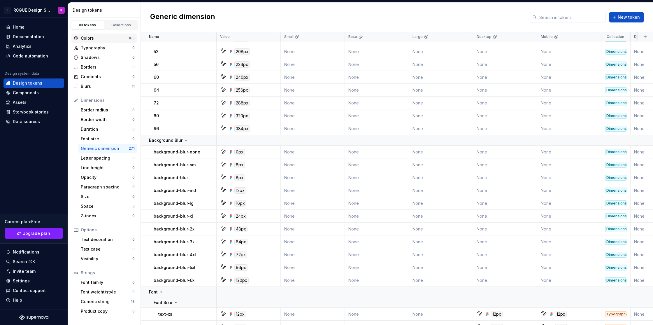
click at [106, 37] on div "Colors" at bounding box center [105, 38] width 48 height 6
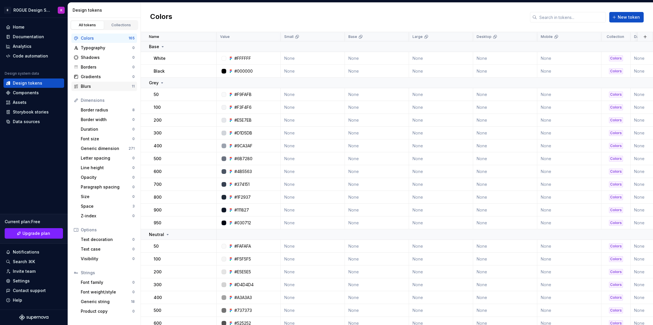
click at [103, 87] on div "Blurs" at bounding box center [106, 86] width 51 height 6
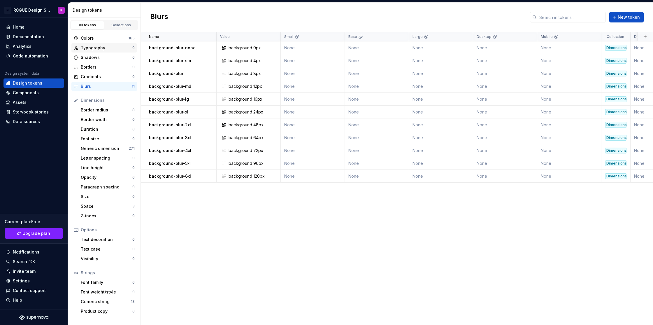
click at [110, 45] on div "Typography" at bounding box center [107, 48] width 52 height 6
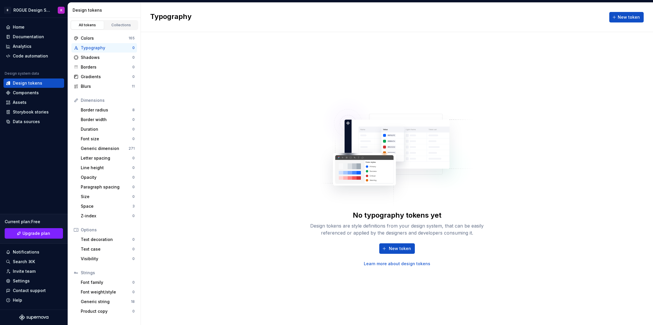
click at [107, 48] on div "Typography" at bounding box center [107, 48] width 52 height 6
click at [400, 248] on span "New token" at bounding box center [400, 248] width 22 height 6
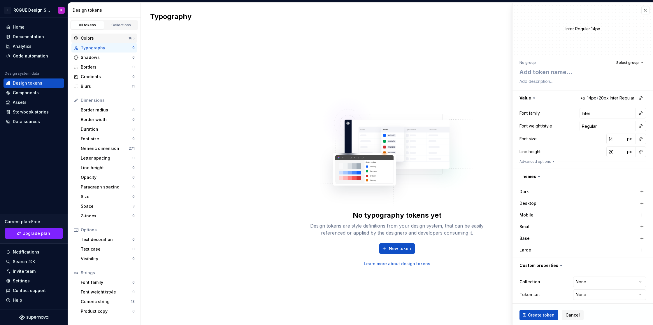
click at [113, 35] on div "Colors 165" at bounding box center [104, 38] width 66 height 9
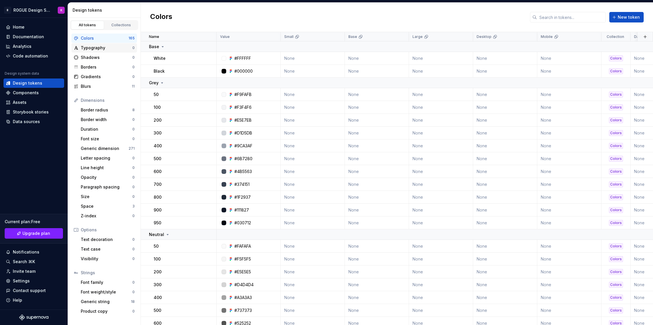
click at [99, 50] on div "Typography" at bounding box center [107, 48] width 52 height 6
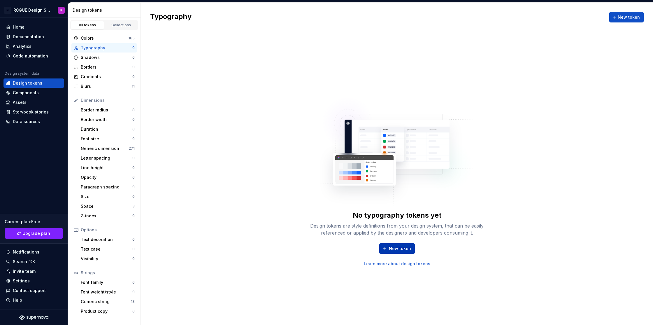
click at [404, 252] on button "New token" at bounding box center [397, 248] width 36 height 10
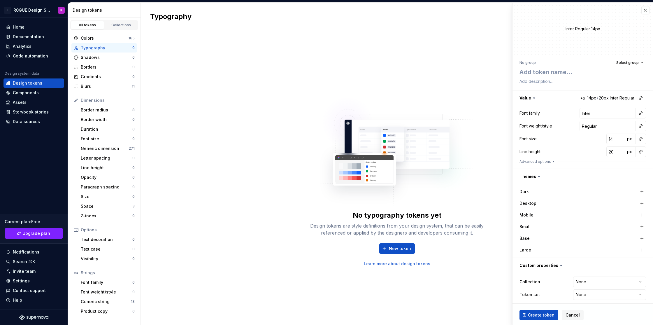
type textarea "*"
click at [612, 280] on html "B R0GUE Design System K Home Documentation Analytics Code automation Design sys…" at bounding box center [326, 162] width 653 height 325
click at [366, 278] on html "B R0GUE Design System K Home Documentation Analytics Code automation Design sys…" at bounding box center [326, 162] width 653 height 325
type textarea "*"
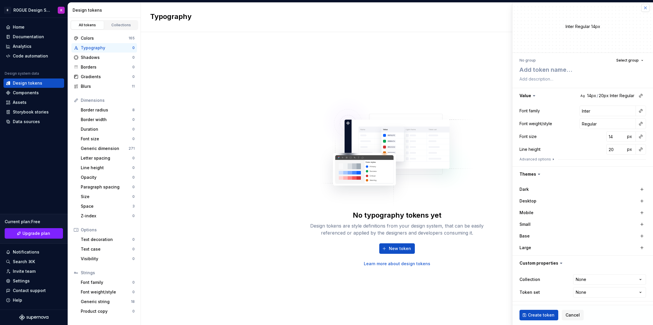
click at [645, 5] on button "button" at bounding box center [645, 8] width 8 height 8
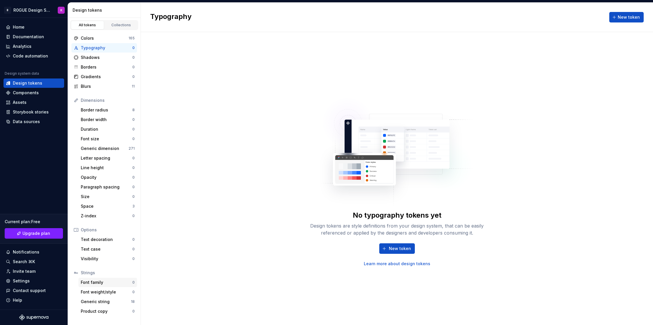
click at [109, 279] on div "Font family" at bounding box center [107, 282] width 52 height 6
click at [110, 291] on div "Font weight/style" at bounding box center [107, 292] width 52 height 6
click at [107, 302] on div "Generic string" at bounding box center [106, 302] width 50 height 6
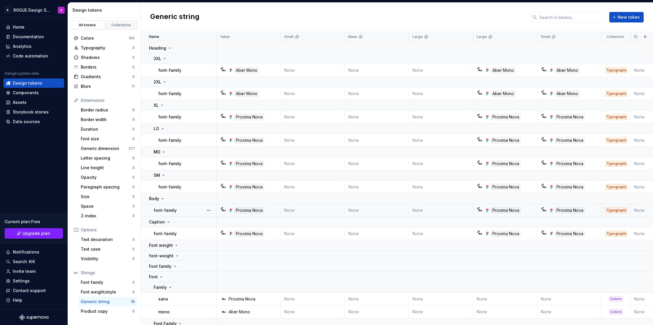
scroll to position [136, 0]
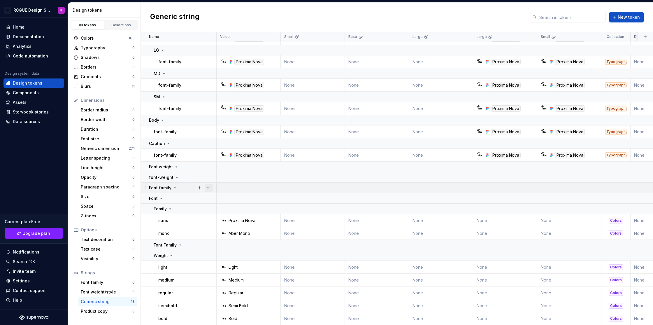
click at [210, 188] on button "button" at bounding box center [209, 188] width 8 height 8
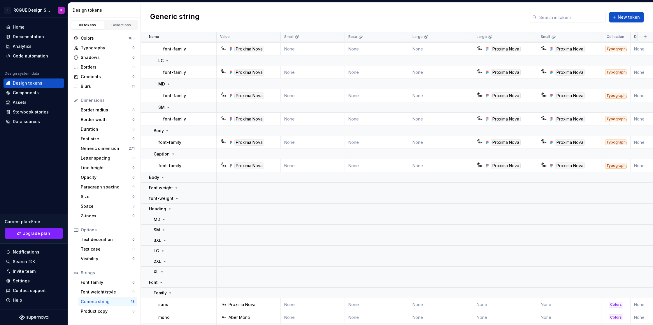
scroll to position [147, 0]
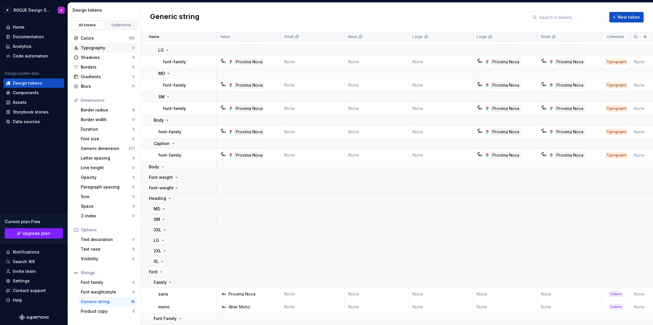
click at [120, 49] on div "Typography" at bounding box center [107, 48] width 52 height 6
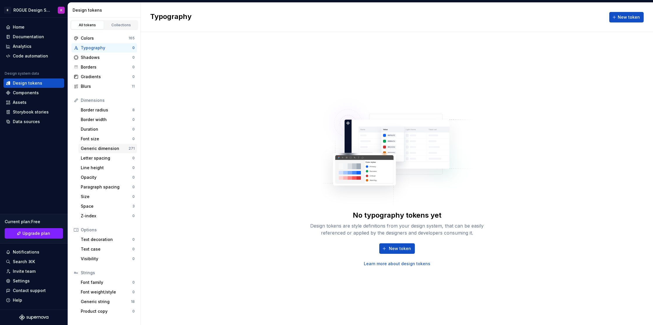
click at [97, 145] on div "Generic dimension 271" at bounding box center [107, 148] width 59 height 9
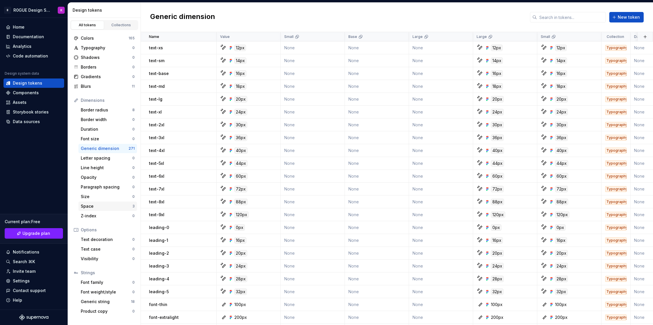
click at [105, 206] on div "Space" at bounding box center [107, 206] width 52 height 6
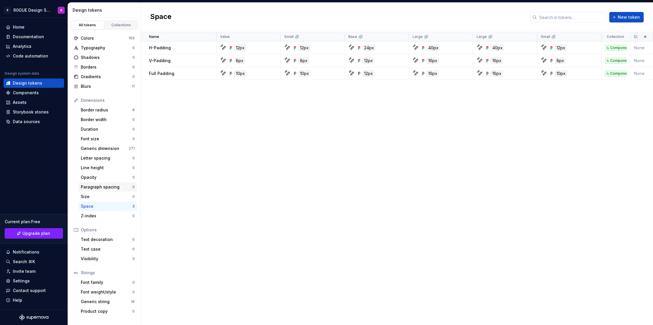
click at [113, 184] on div "Paragraph spacing 0" at bounding box center [107, 186] width 59 height 9
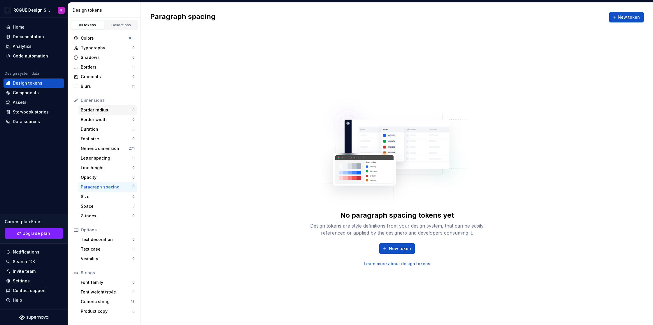
click at [110, 107] on div "Border radius" at bounding box center [107, 110] width 52 height 6
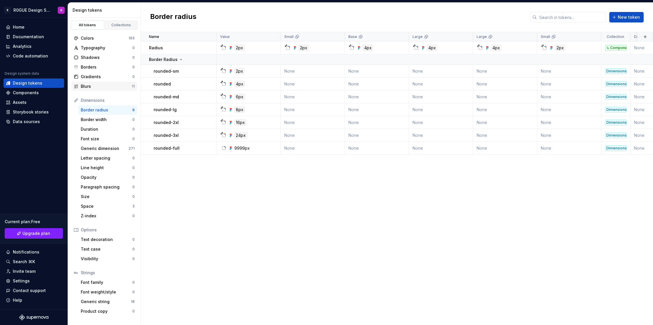
click at [88, 88] on div "Blurs" at bounding box center [106, 86] width 51 height 6
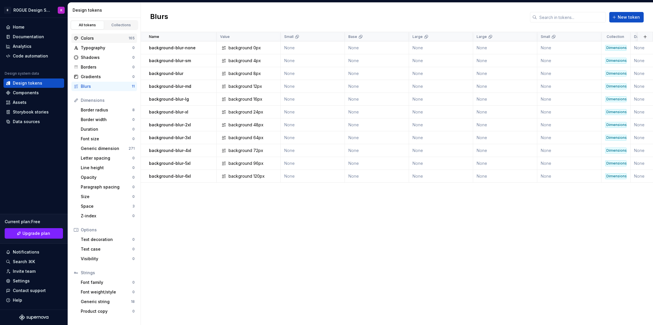
click at [108, 35] on div "Colors" at bounding box center [105, 38] width 48 height 6
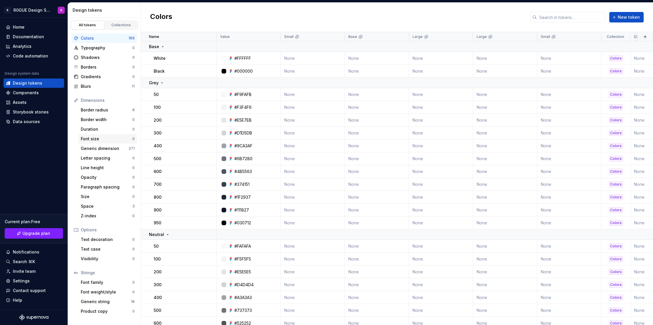
click at [106, 139] on div "Font size" at bounding box center [107, 139] width 52 height 6
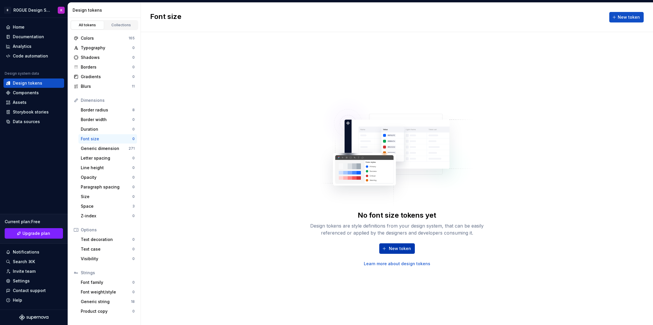
click at [405, 250] on span "New token" at bounding box center [400, 248] width 22 height 6
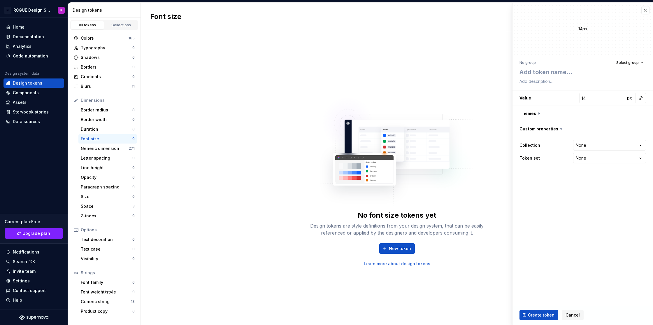
type textarea "*"
click at [646, 10] on button "button" at bounding box center [645, 10] width 8 height 8
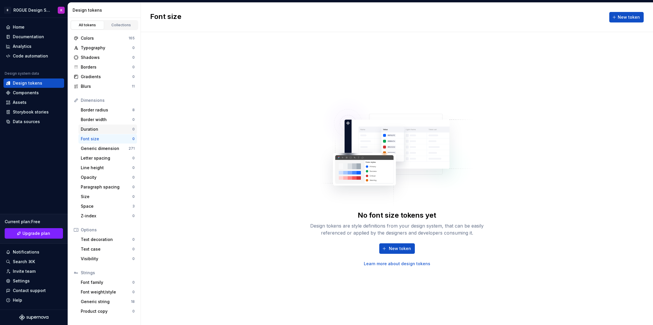
click at [110, 128] on div "Duration" at bounding box center [107, 129] width 52 height 6
click at [107, 140] on div "Font size" at bounding box center [107, 139] width 52 height 6
click at [112, 150] on div "Generic dimension" at bounding box center [105, 148] width 48 height 6
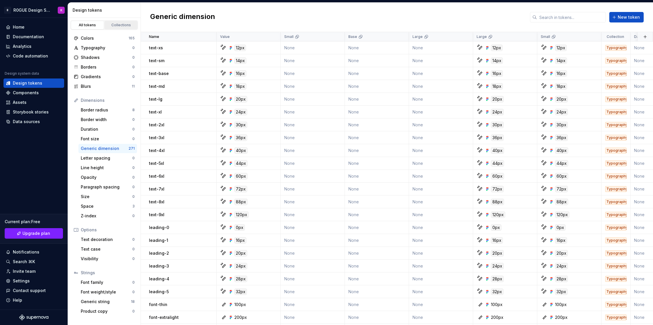
click at [120, 28] on link "Collections" at bounding box center [121, 25] width 33 height 9
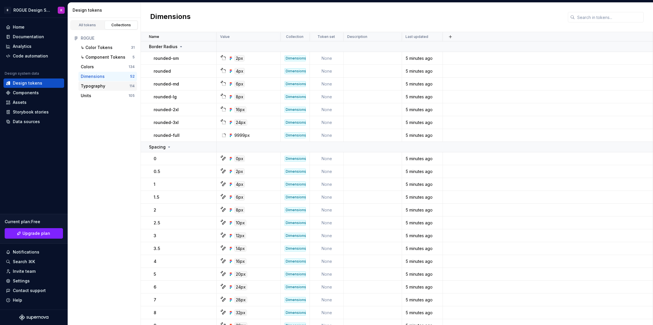
click at [101, 82] on div "Typography 114" at bounding box center [107, 85] width 59 height 9
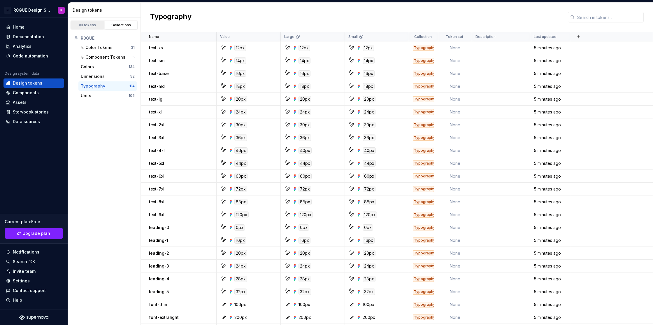
click at [91, 24] on div "All tokens" at bounding box center [87, 25] width 29 height 5
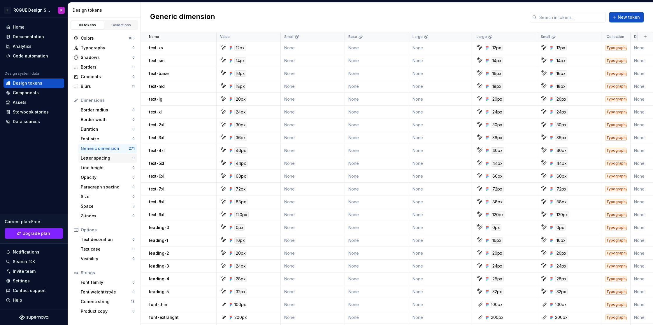
click at [101, 159] on div "Letter spacing" at bounding box center [107, 158] width 52 height 6
